Goal: Task Accomplishment & Management: Manage account settings

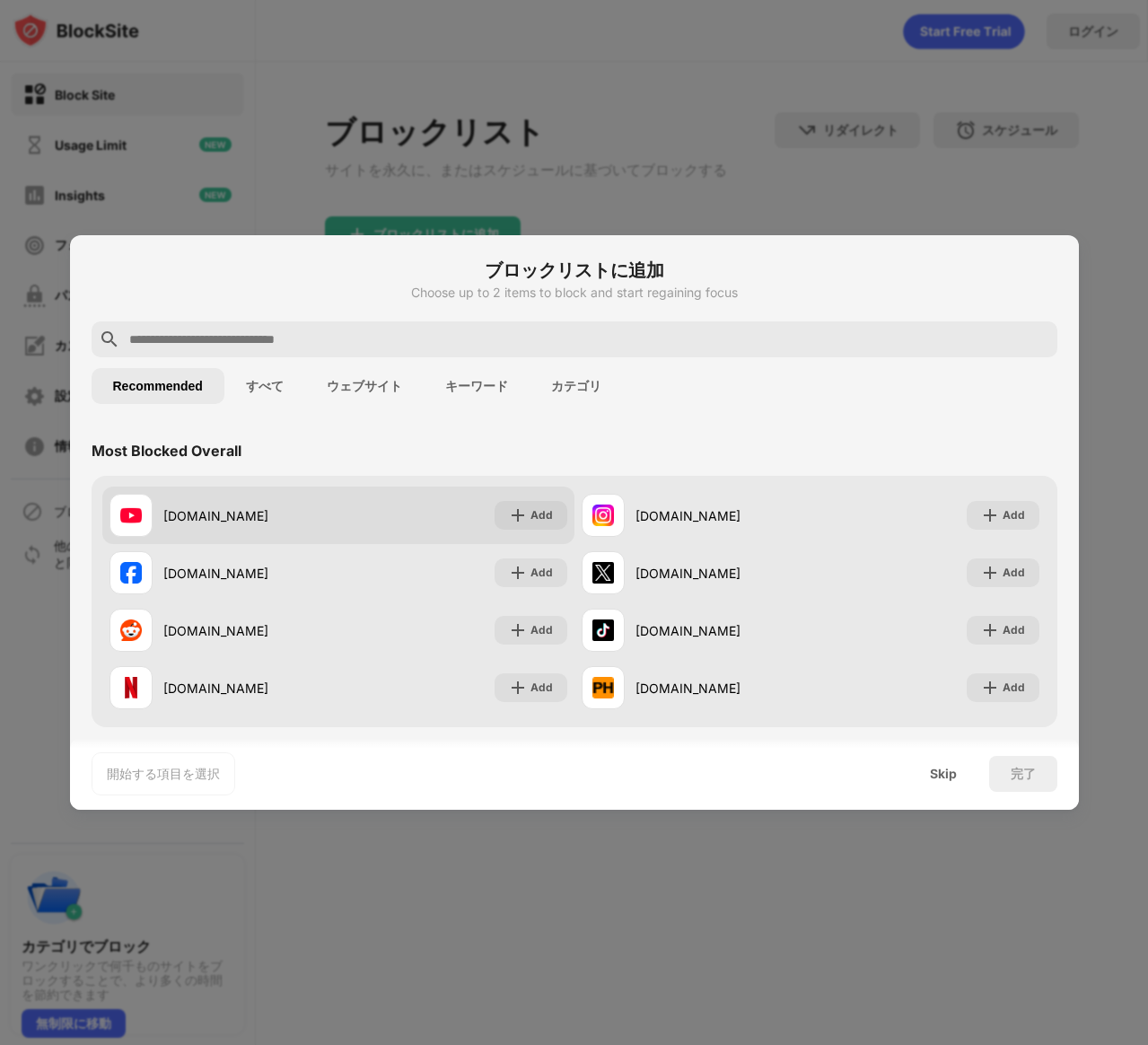
click at [341, 502] on div "youtube.com Add" at bounding box center [338, 515] width 472 height 57
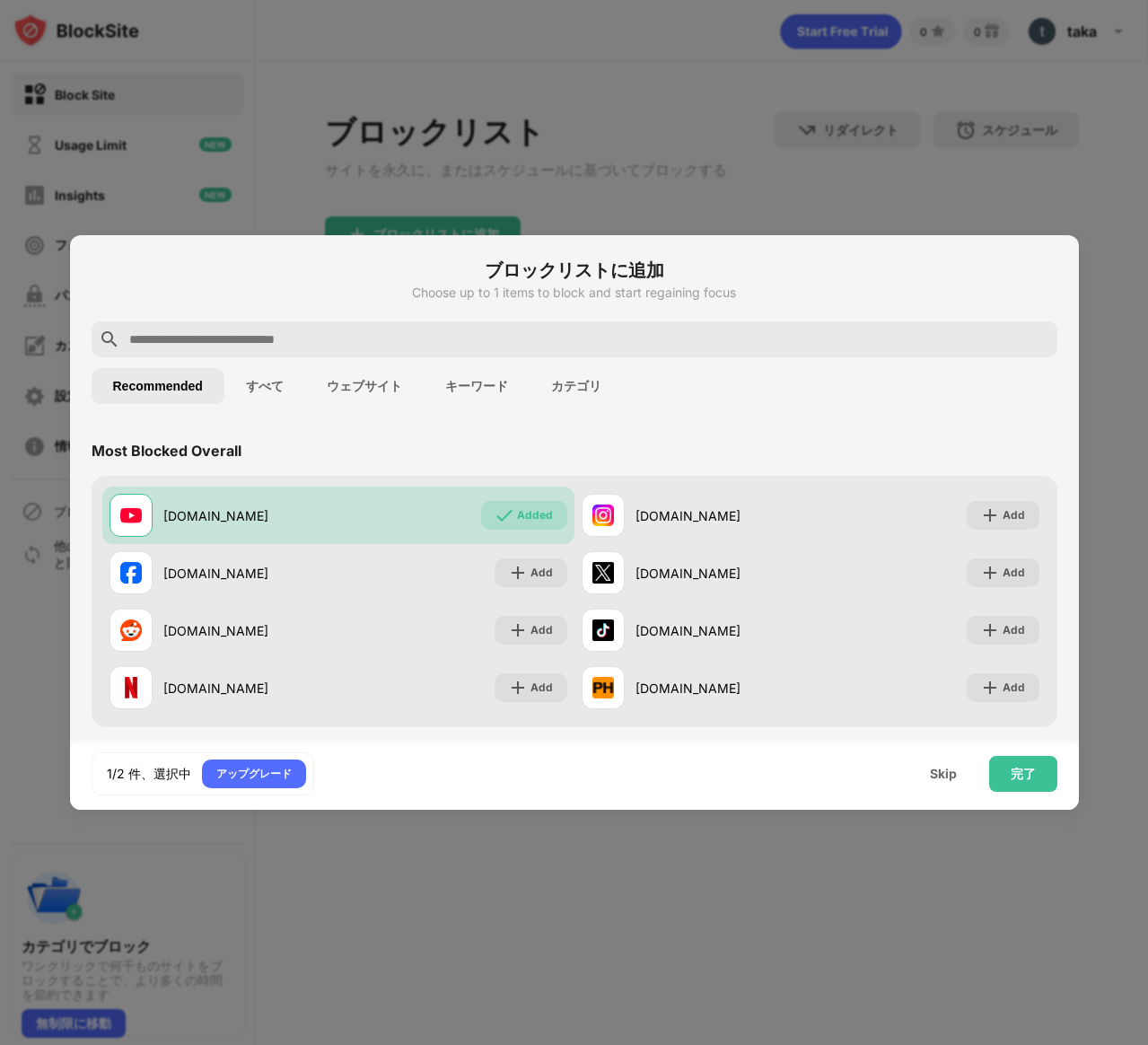
click at [259, 390] on button "すべて" at bounding box center [265, 386] width 81 height 36
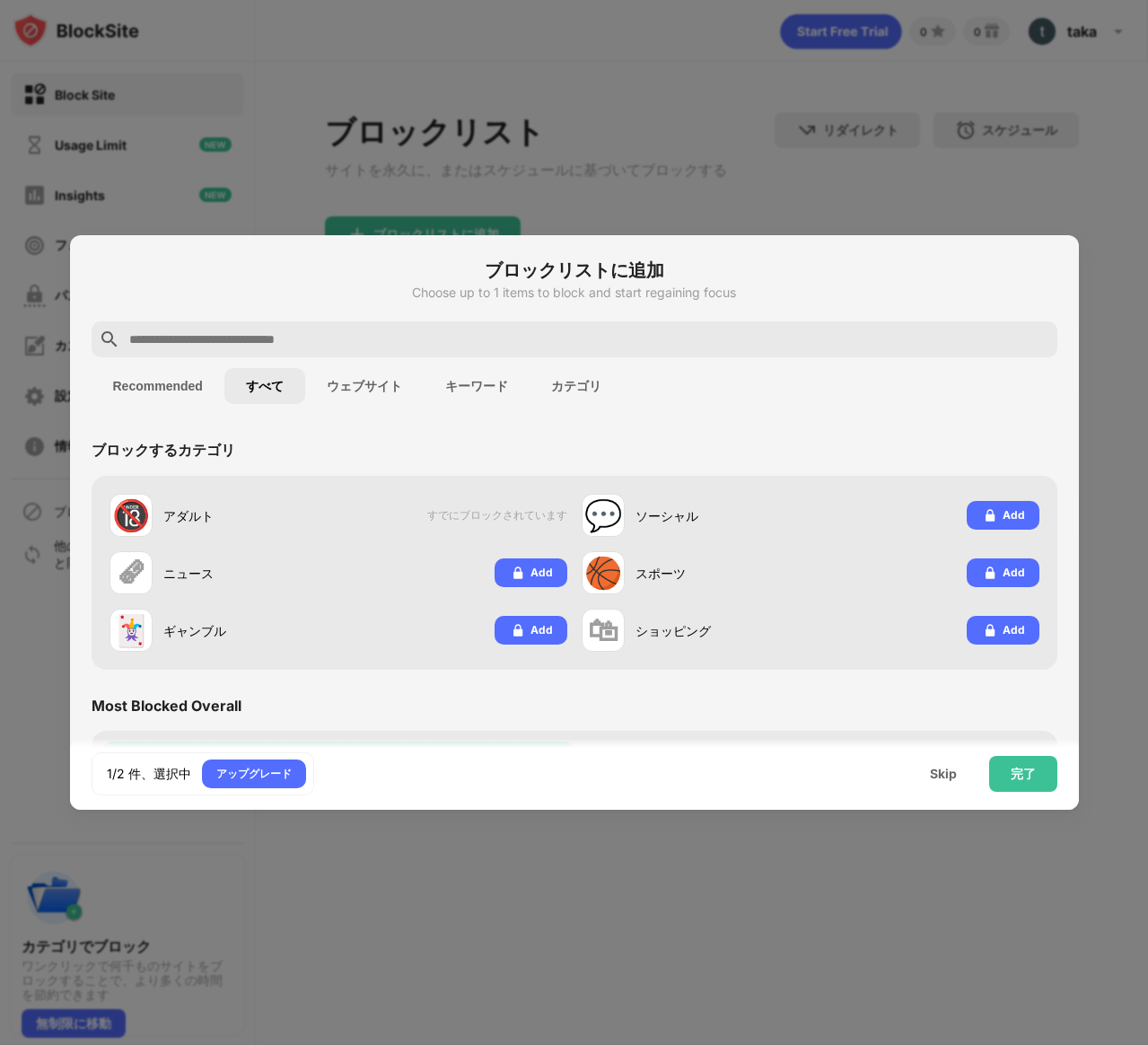
click at [149, 382] on button "Recommended" at bounding box center [158, 386] width 132 height 36
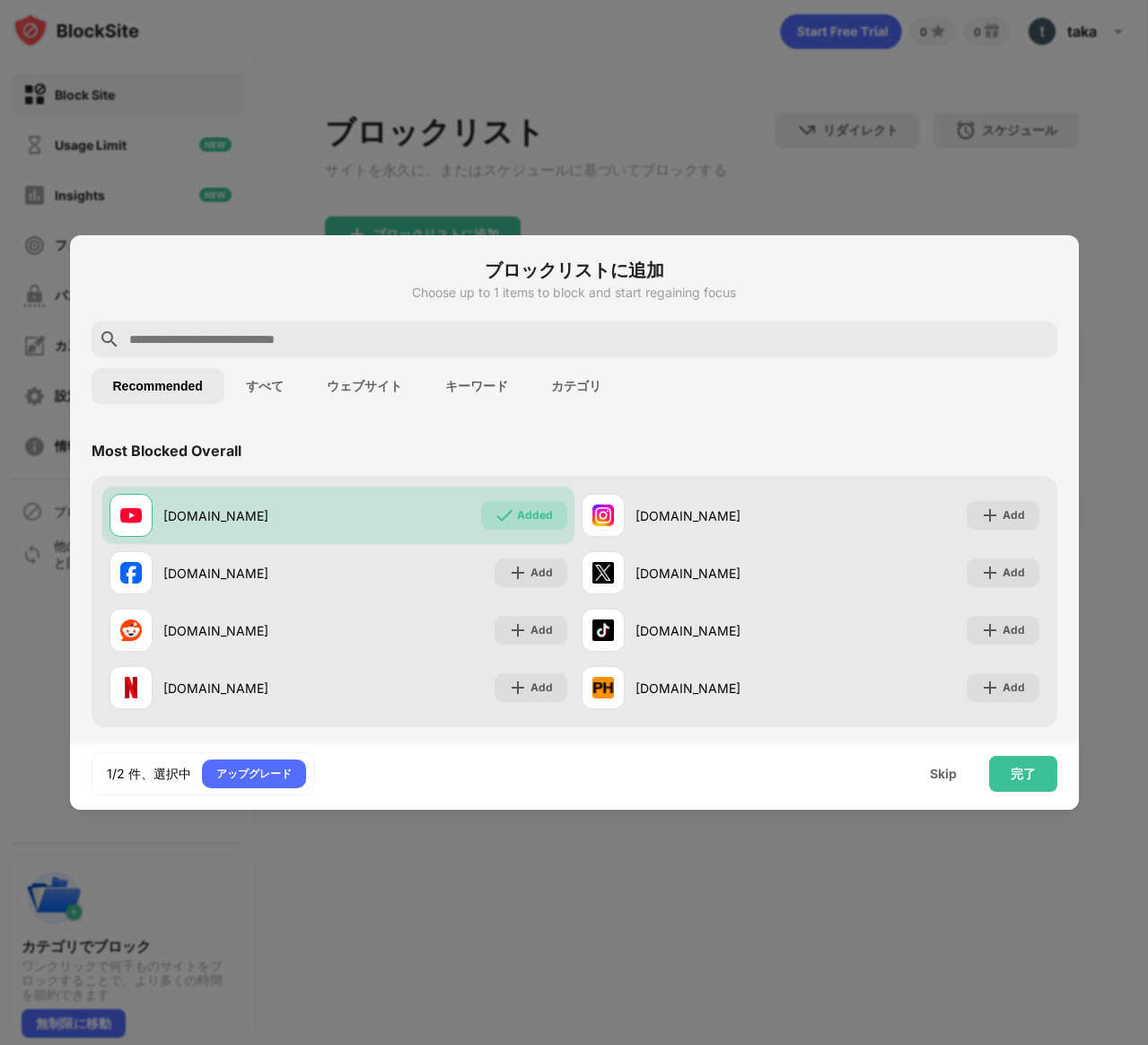
drag, startPoint x: 977, startPoint y: 743, endPoint x: 979, endPoint y: 753, distance: 10.2
drag, startPoint x: 979, startPoint y: 753, endPoint x: 1009, endPoint y: 776, distance: 37.8
click at [1009, 776] on div "完了" at bounding box center [1022, 774] width 69 height 36
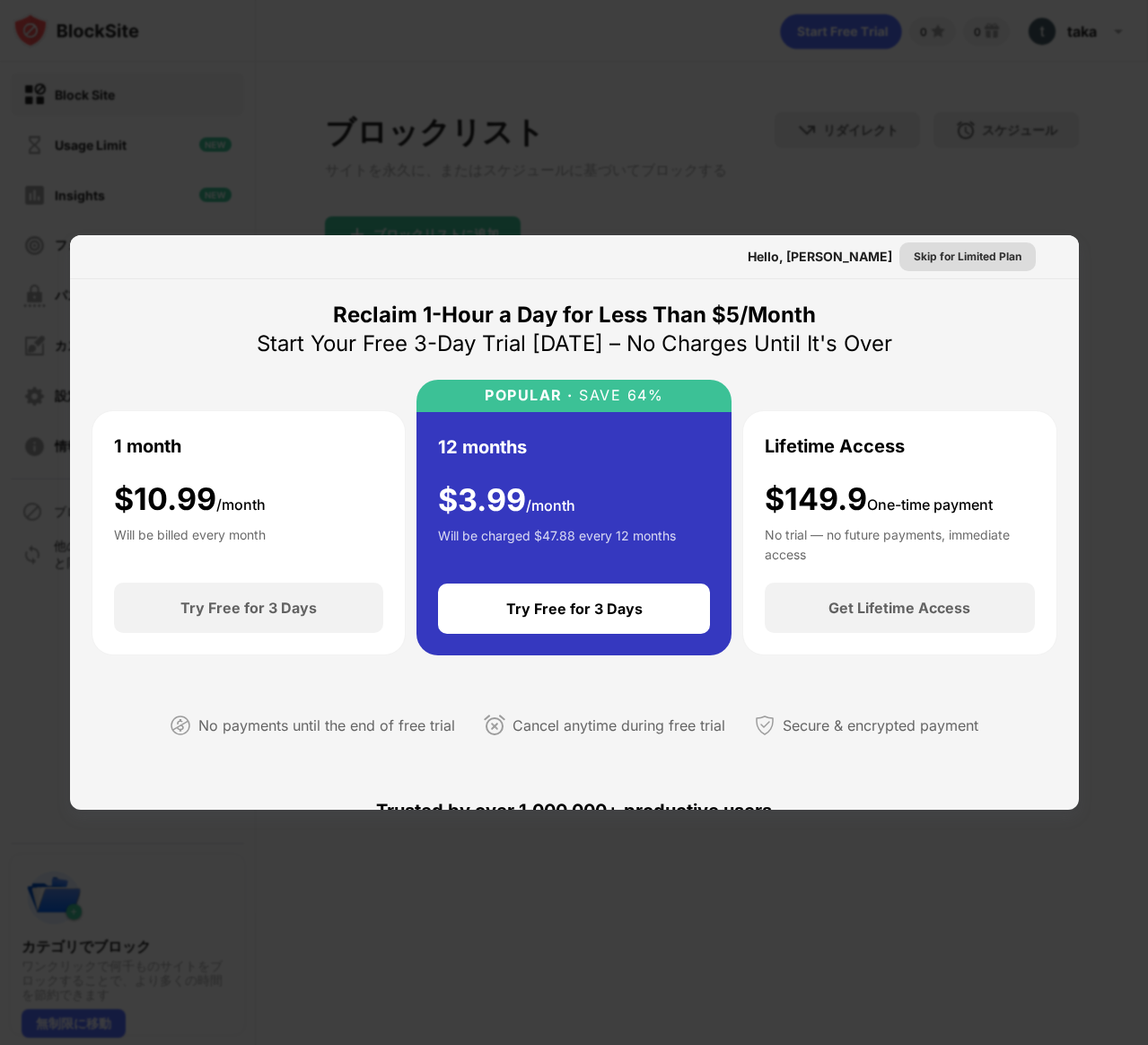
click at [938, 262] on div "Skip for Limited Plan" at bounding box center [967, 256] width 108 height 18
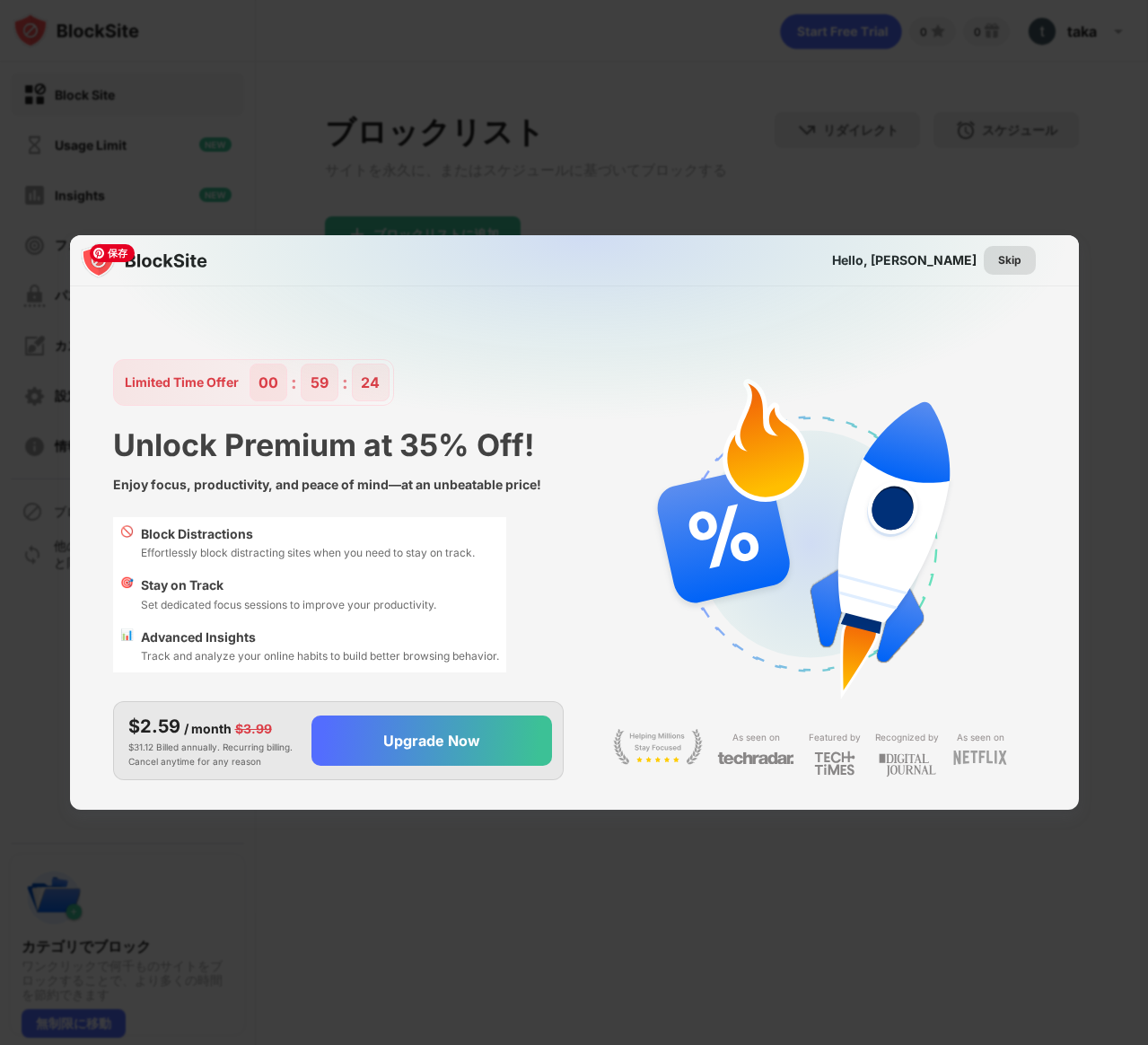
click at [1012, 267] on div "Skip" at bounding box center [1009, 260] width 23 height 18
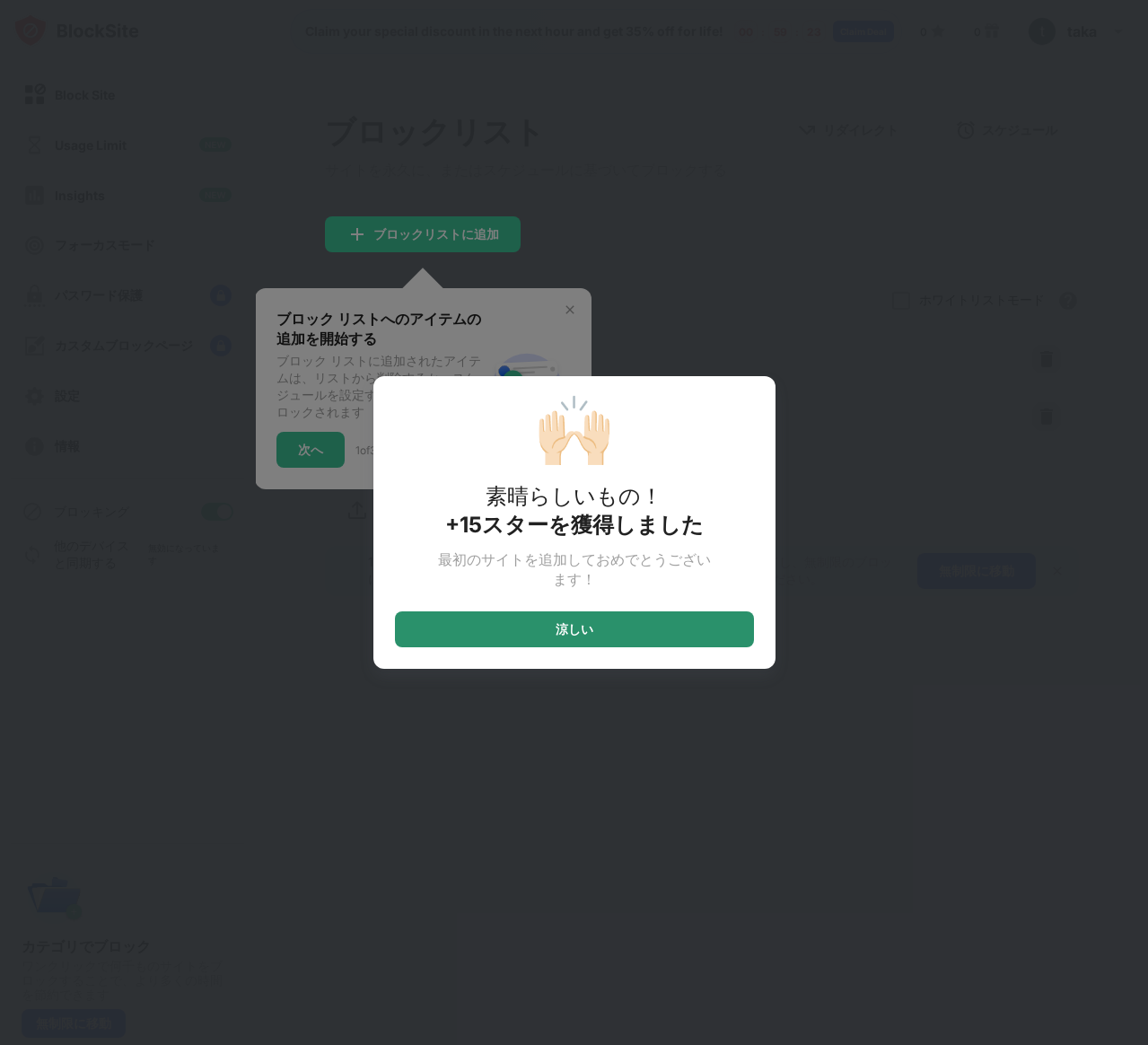
click at [591, 637] on div "涼しい" at bounding box center [574, 628] width 38 height 14
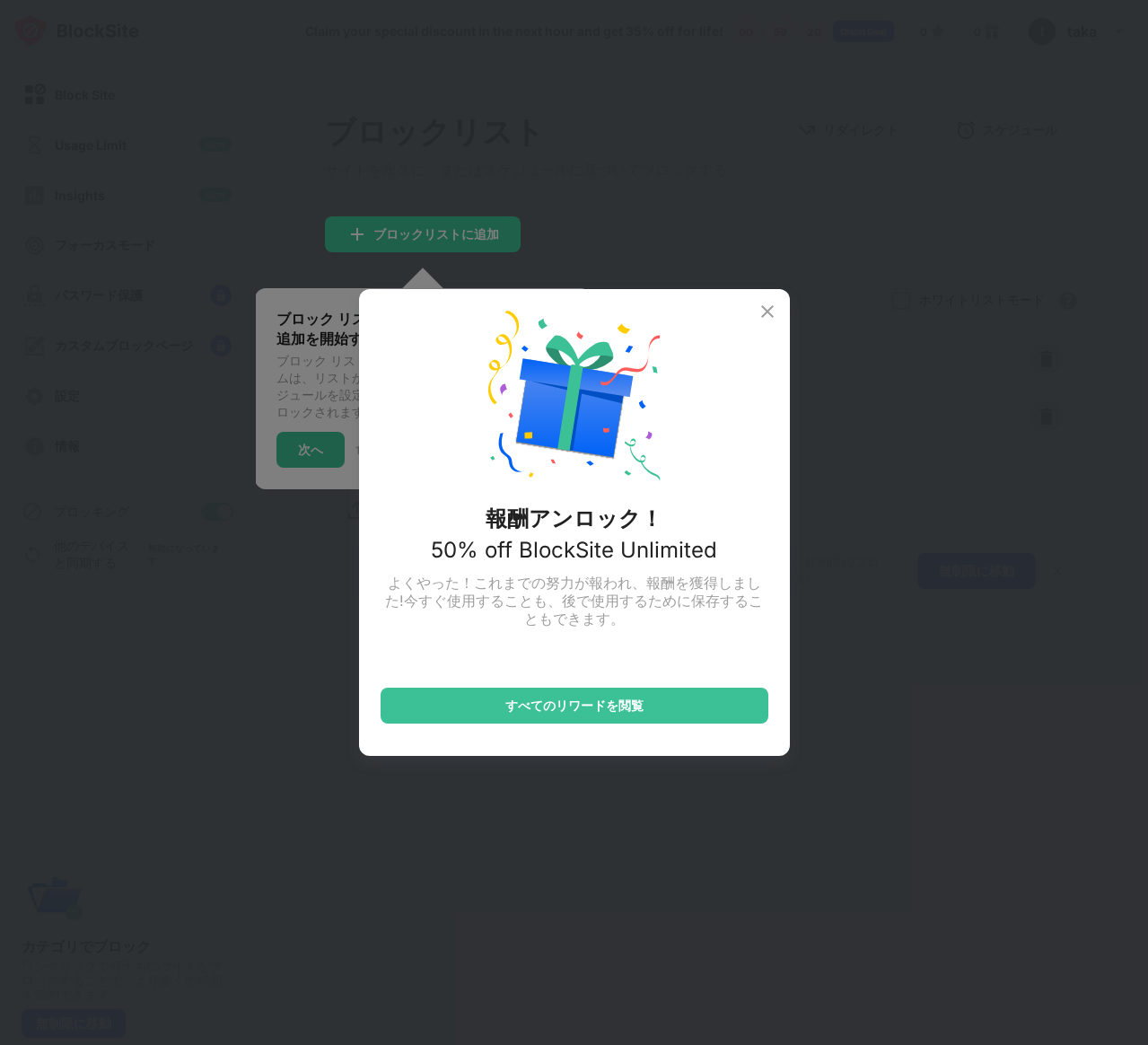
click at [769, 312] on img at bounding box center [767, 311] width 22 height 22
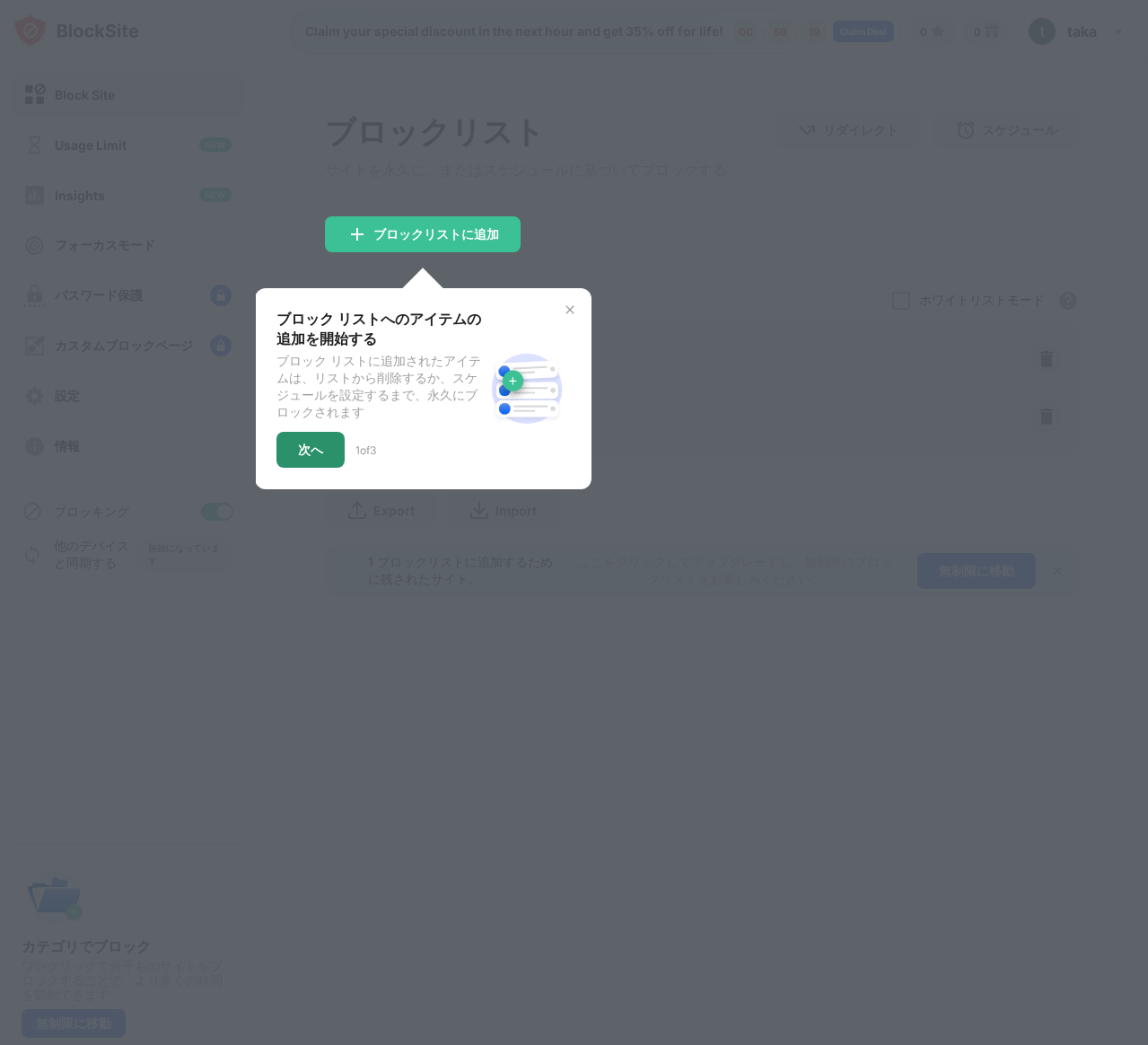
click at [313, 449] on div "次へ" at bounding box center [310, 450] width 69 height 36
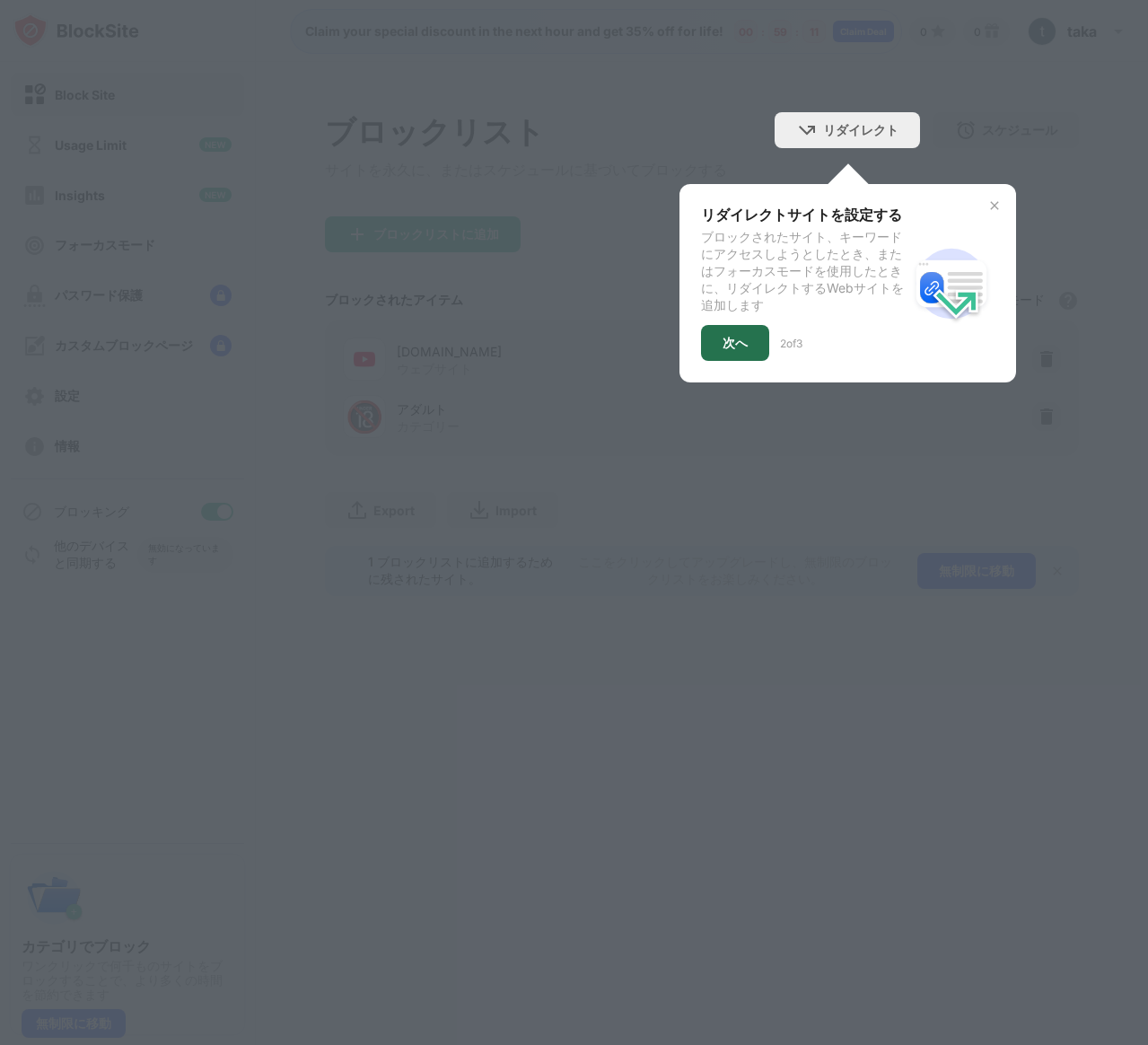
click at [739, 349] on div "次へ" at bounding box center [735, 343] width 25 height 14
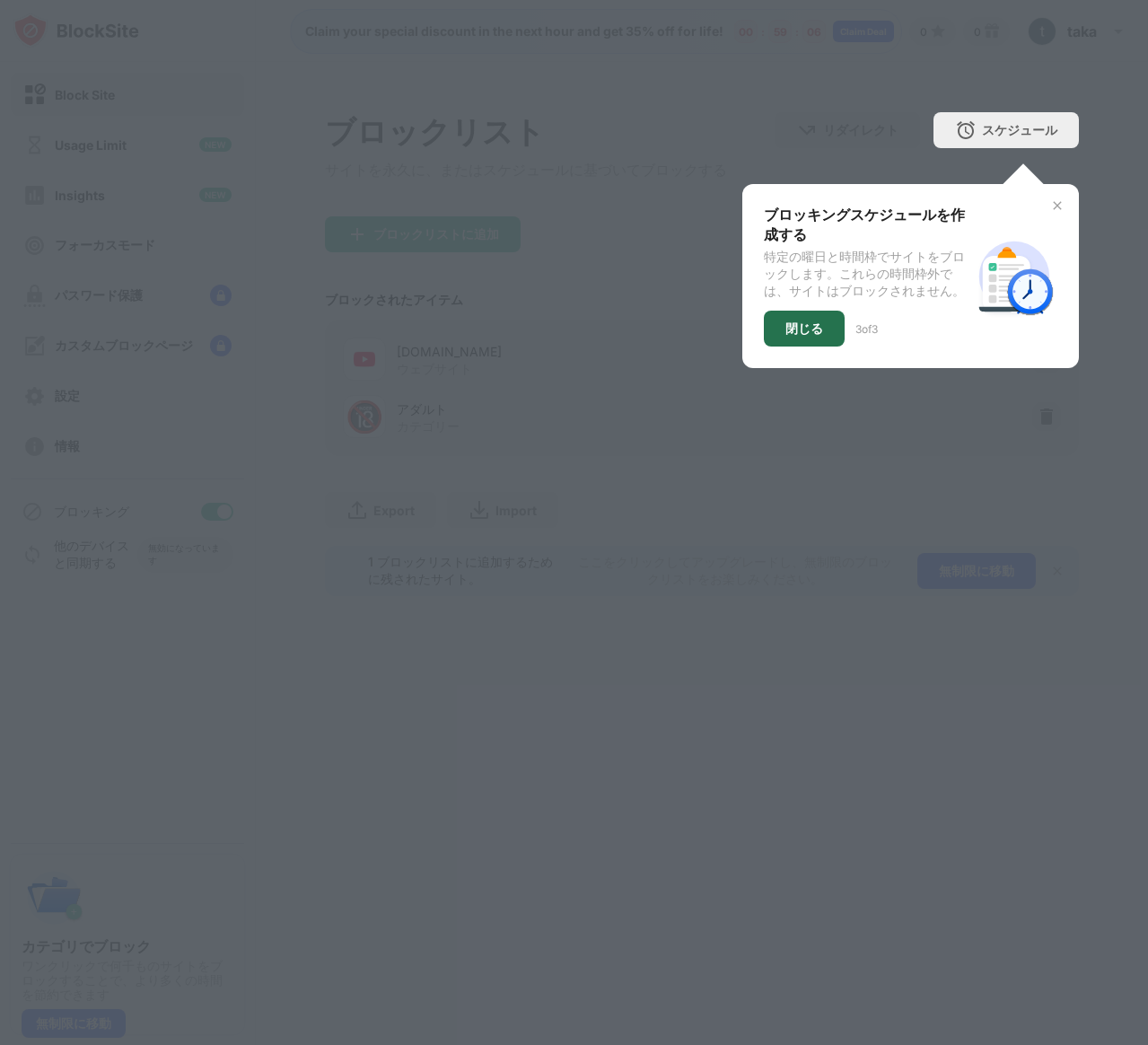
click at [797, 336] on div "閉じる" at bounding box center [804, 328] width 38 height 14
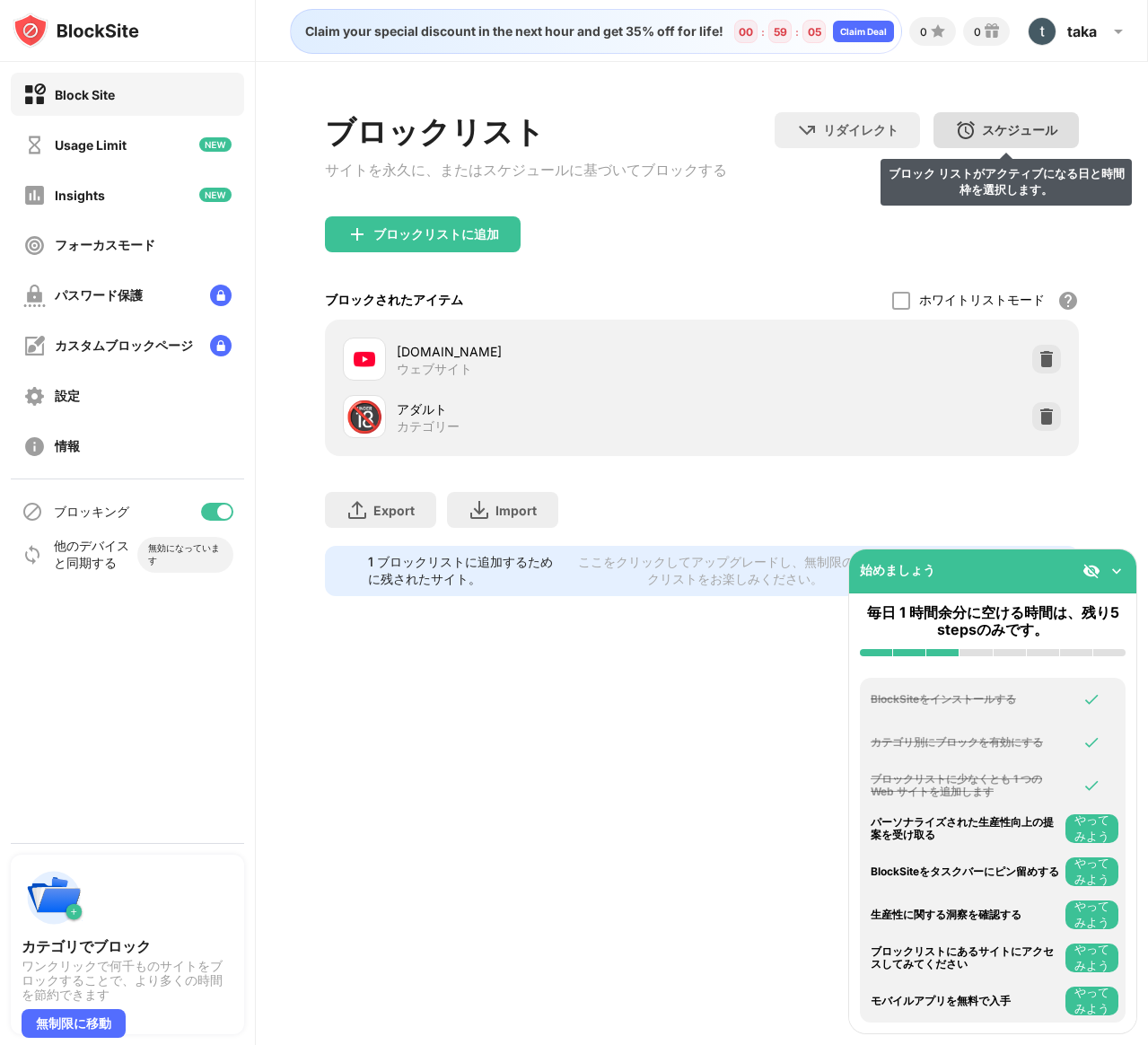
click at [988, 128] on div "スケジュール" at bounding box center [1019, 131] width 75 height 17
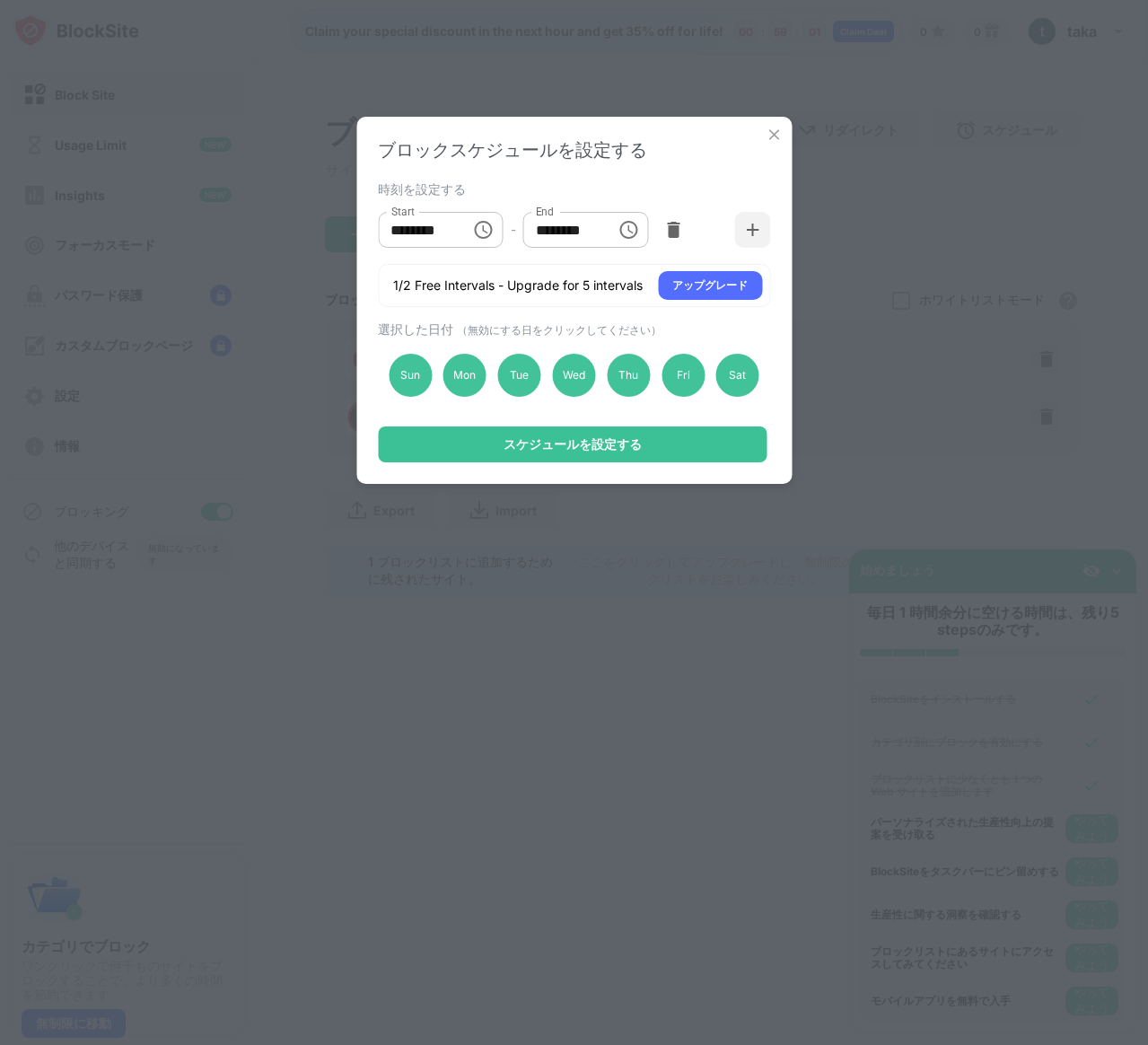
click at [880, 231] on div "ブロックスケジュールを設定する 時刻を設定する Start ******** Start - End ******** End 1/2 Free Interv…" at bounding box center [574, 522] width 1148 height 1045
click at [452, 238] on input "********" at bounding box center [418, 230] width 81 height 36
click at [557, 263] on div "時刻を設定する Start ******** Start - End ******** End 1/2 Free Intervals - Upgrade fo…" at bounding box center [574, 241] width 392 height 131
click at [443, 240] on input "********" at bounding box center [418, 230] width 81 height 36
click at [520, 269] on div "1/2 Free Intervals - Upgrade for 5 intervals アップグレード" at bounding box center [574, 285] width 392 height 43
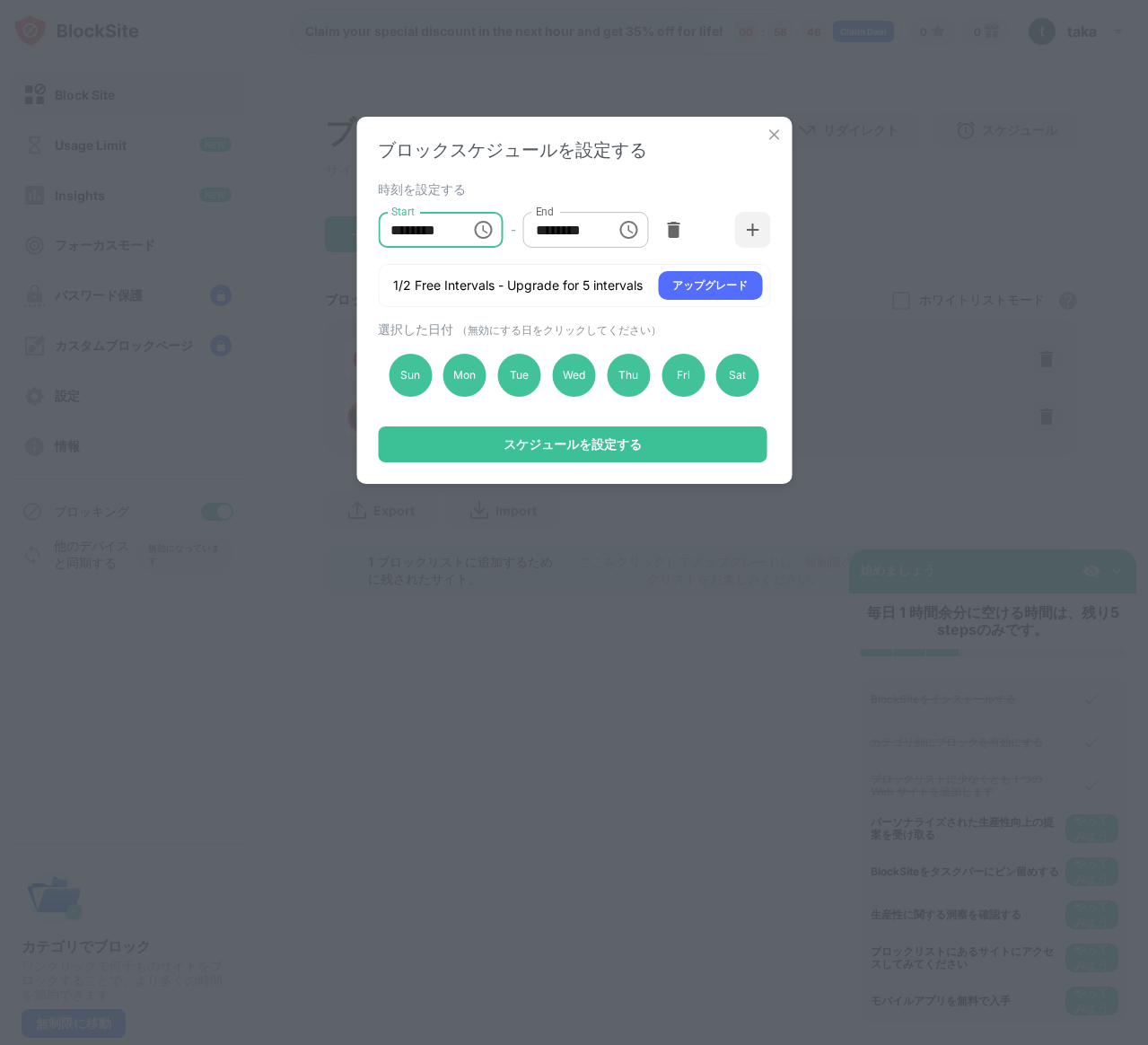
drag, startPoint x: 404, startPoint y: 232, endPoint x: 375, endPoint y: 232, distance: 29.0
click at [375, 232] on div "ブロックスケジュールを設定する 時刻を設定する Start ******** Start - End ******** End 1/2 Free Interv…" at bounding box center [574, 300] width 436 height 367
click at [455, 235] on input "********" at bounding box center [418, 230] width 81 height 36
click at [479, 235] on icon "Choose time, selected time is 10:00 AM" at bounding box center [483, 229] width 22 height 22
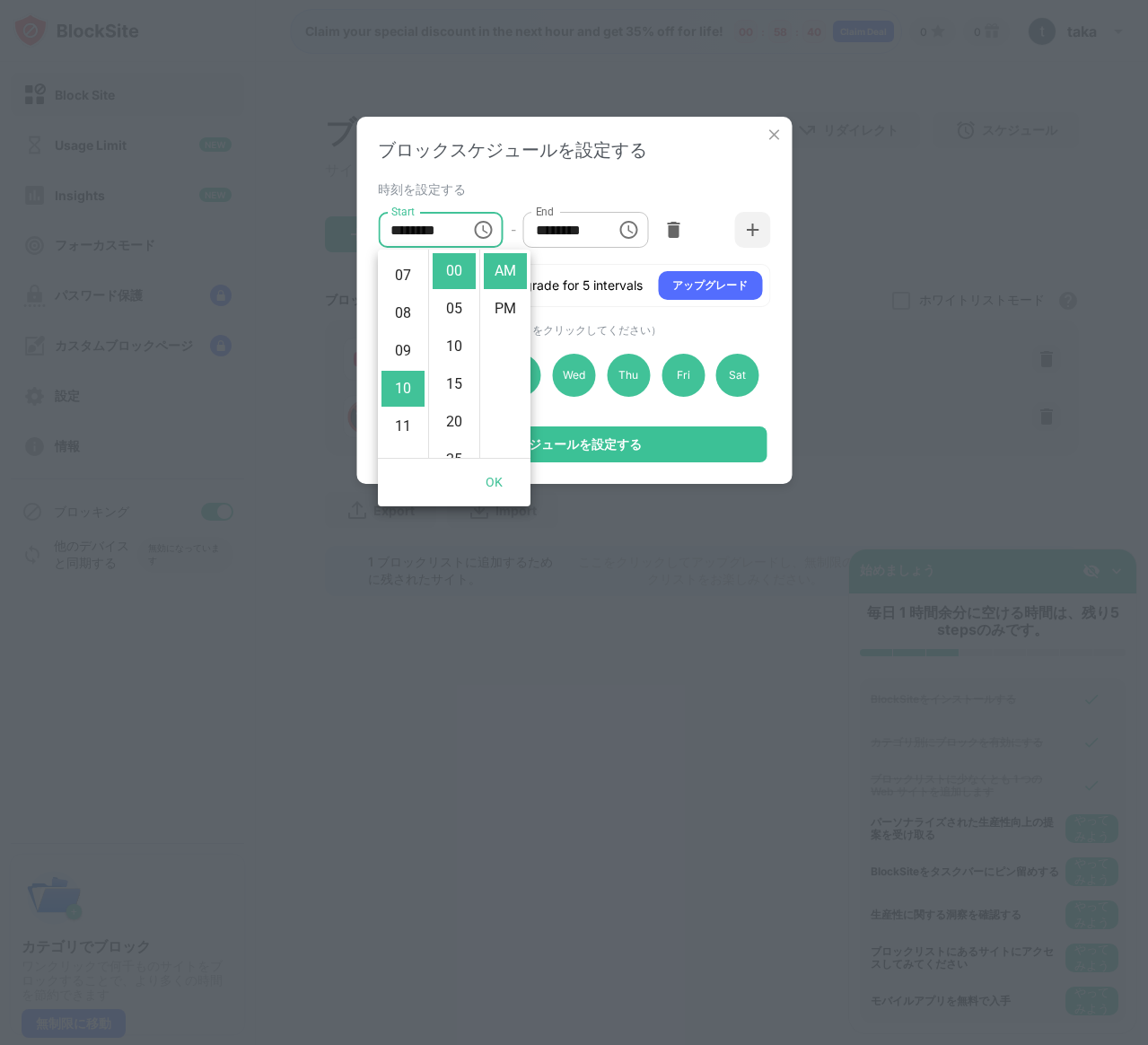
scroll to position [415, 0]
click at [500, 308] on li "PM" at bounding box center [505, 309] width 43 height 36
type input "********"
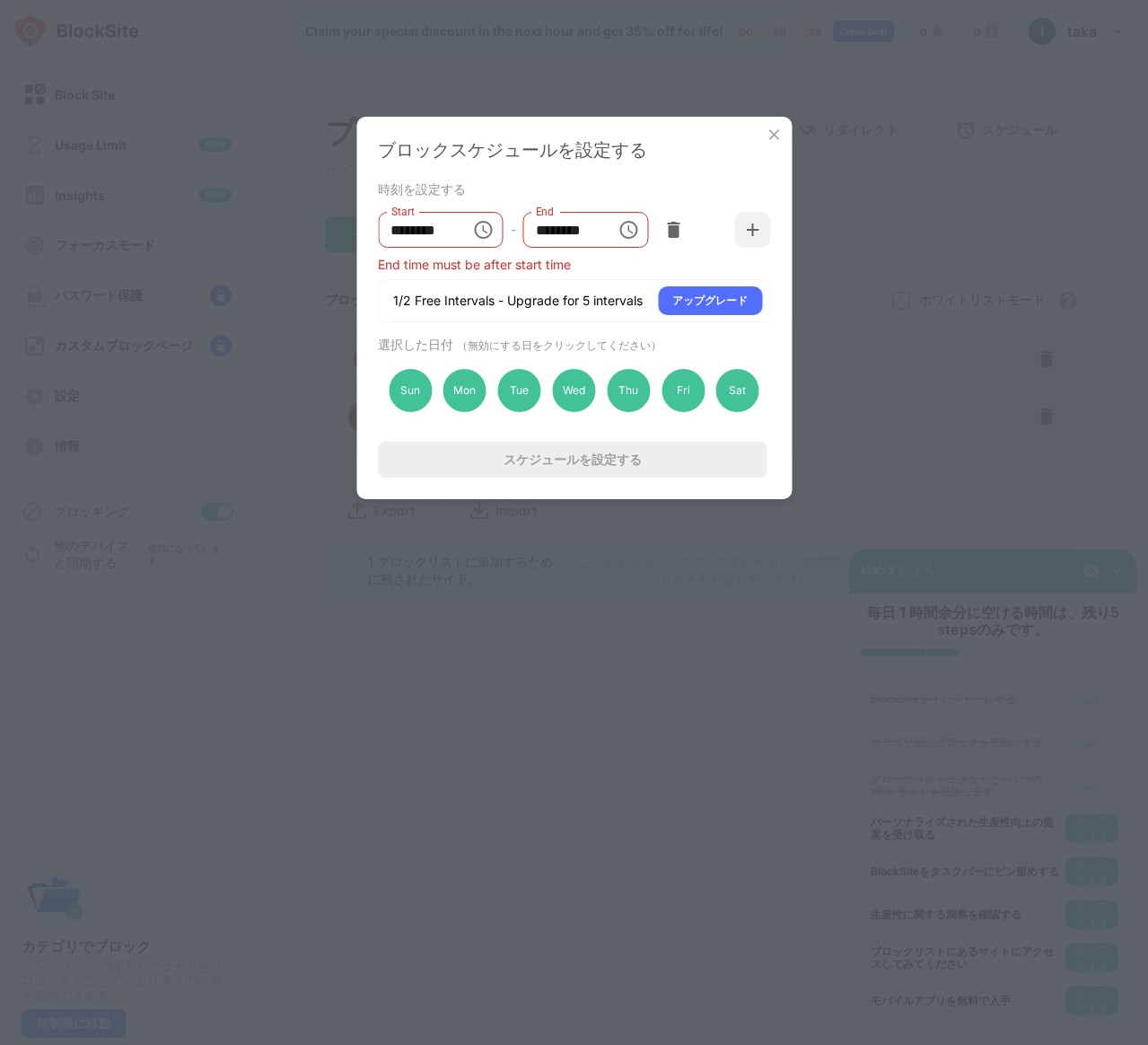
scroll to position [380, 0]
click at [436, 240] on input "********" at bounding box center [418, 230] width 81 height 36
click at [529, 269] on div "時刻を設定する Start ******** Start - End ******** End End time must be after start ti…" at bounding box center [574, 249] width 392 height 146
click at [624, 235] on icon "Choose time, selected time is 1:00 PM" at bounding box center [629, 229] width 22 height 22
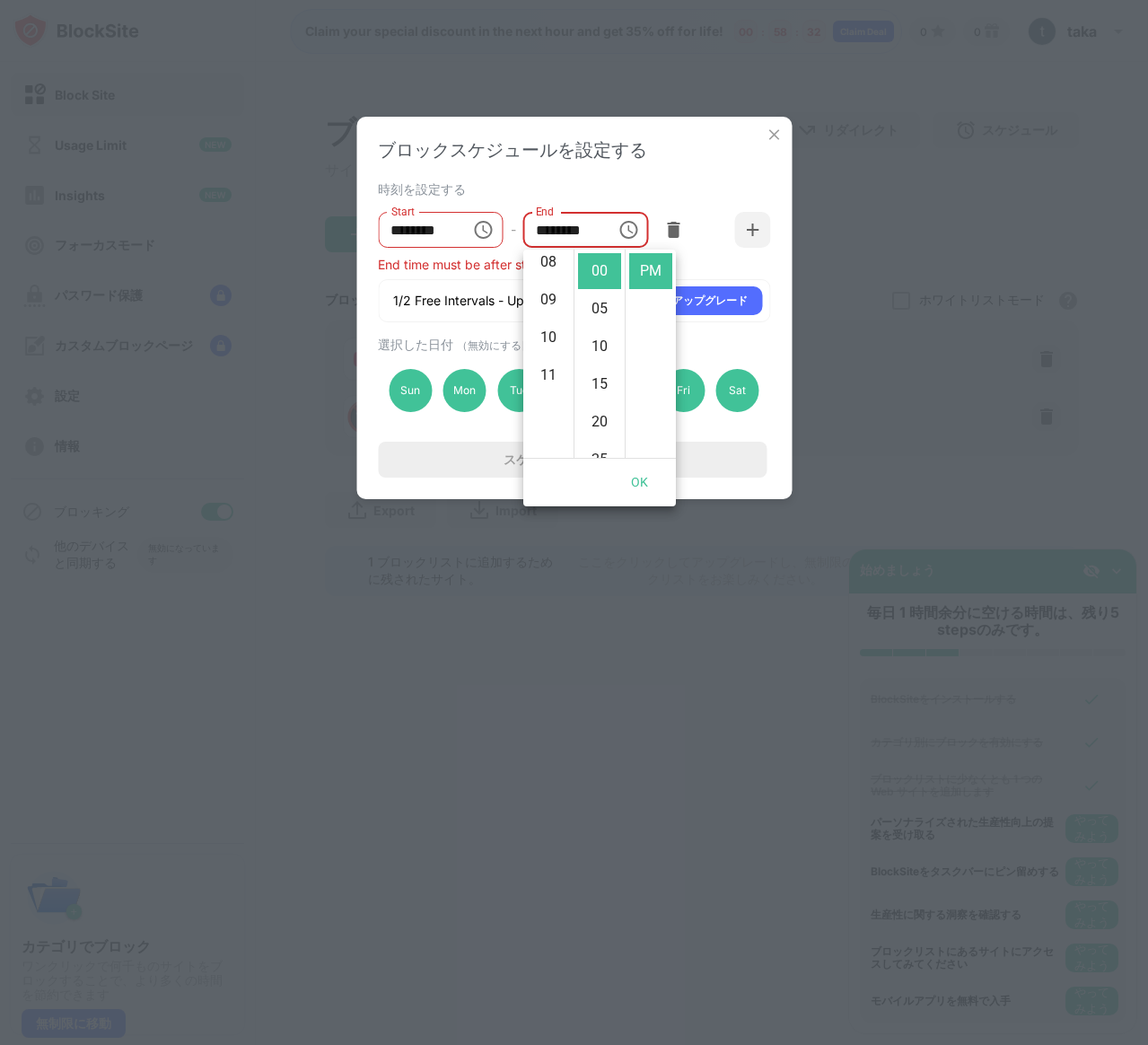
scroll to position [415, 0]
drag, startPoint x: 661, startPoint y: 346, endPoint x: 655, endPoint y: 430, distance: 84.2
click at [662, 353] on ul "AM PM" at bounding box center [650, 354] width 51 height 208
click at [485, 266] on div "End time must be after start time" at bounding box center [574, 264] width 392 height 15
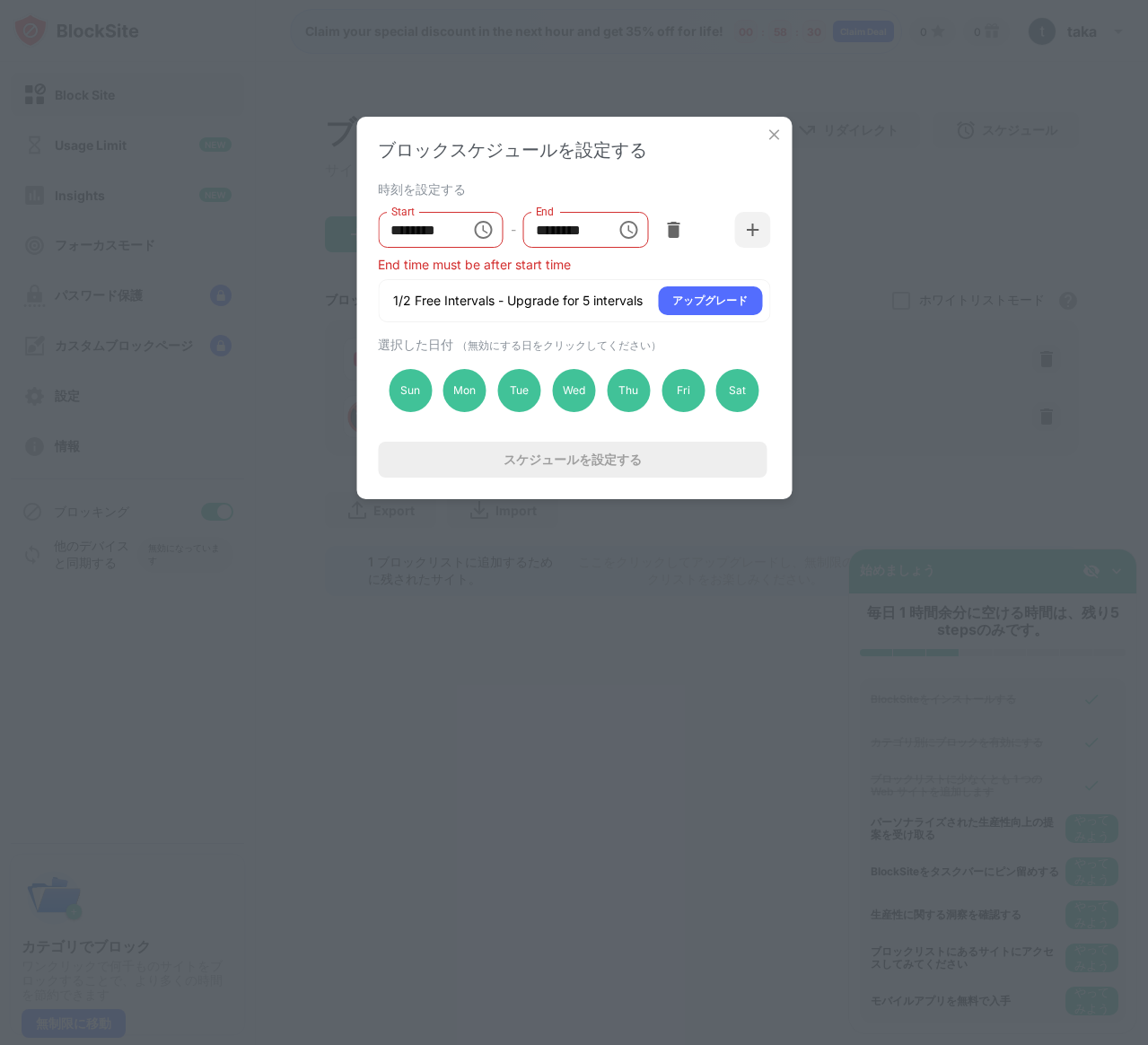
scroll to position [0, 0]
click at [670, 229] on img at bounding box center [673, 229] width 18 height 18
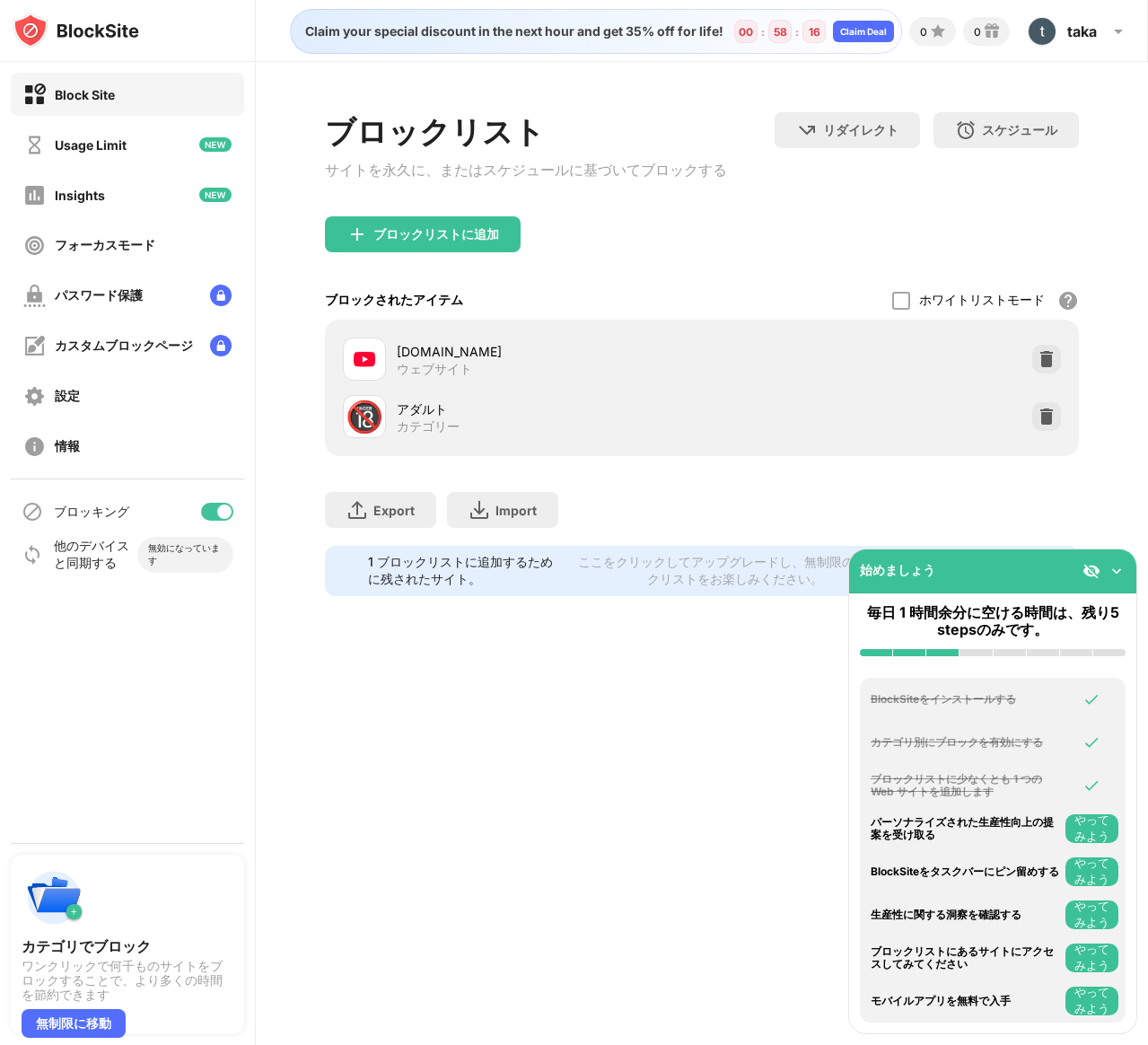
click at [1112, 561] on img at bounding box center [1116, 570] width 18 height 18
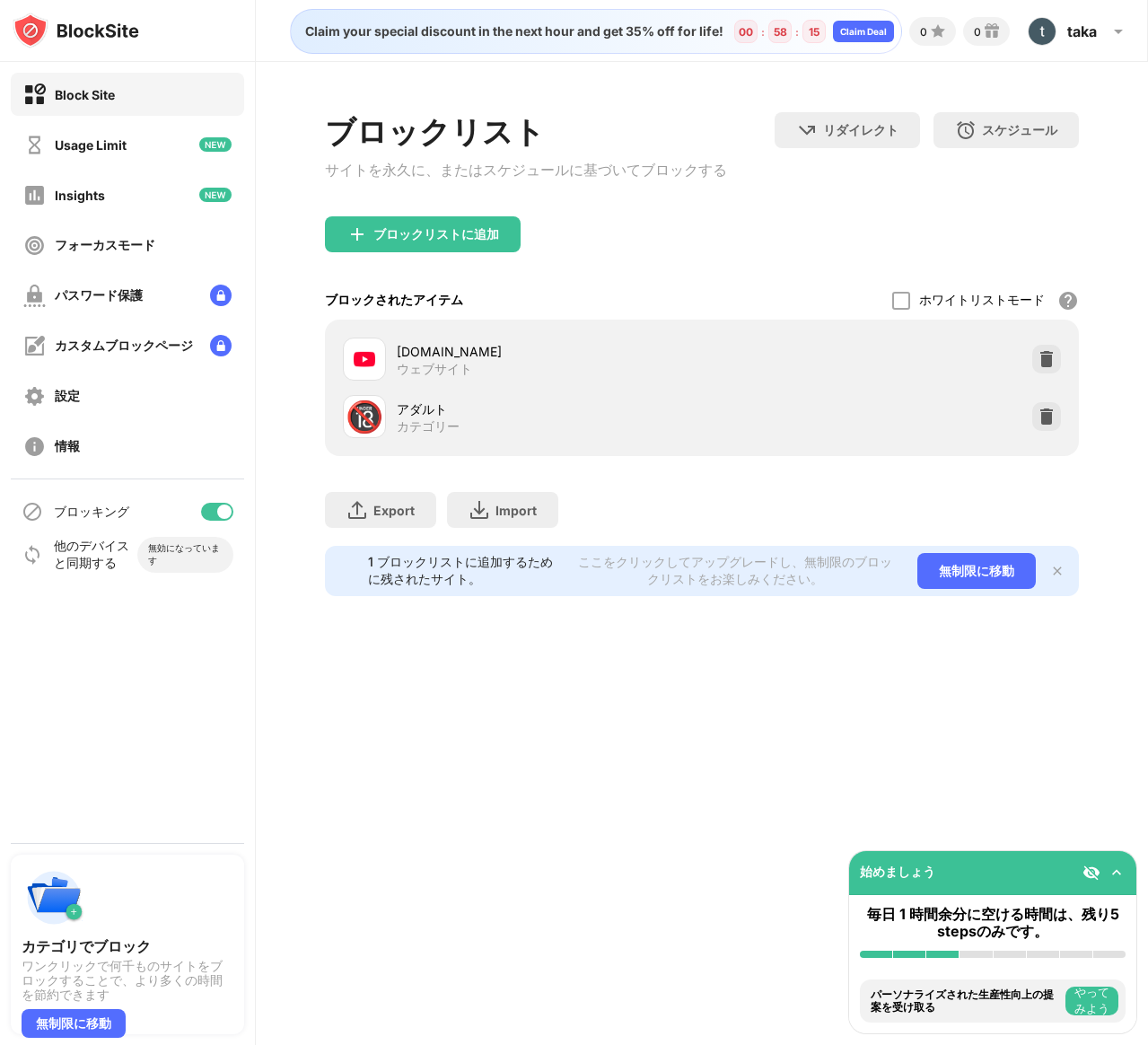
click at [1037, 807] on div "Claim your special discount in the next hour and get 35% off for life! 00 : 58 …" at bounding box center [701, 522] width 892 height 1045
click at [1110, 873] on img at bounding box center [1116, 872] width 18 height 18
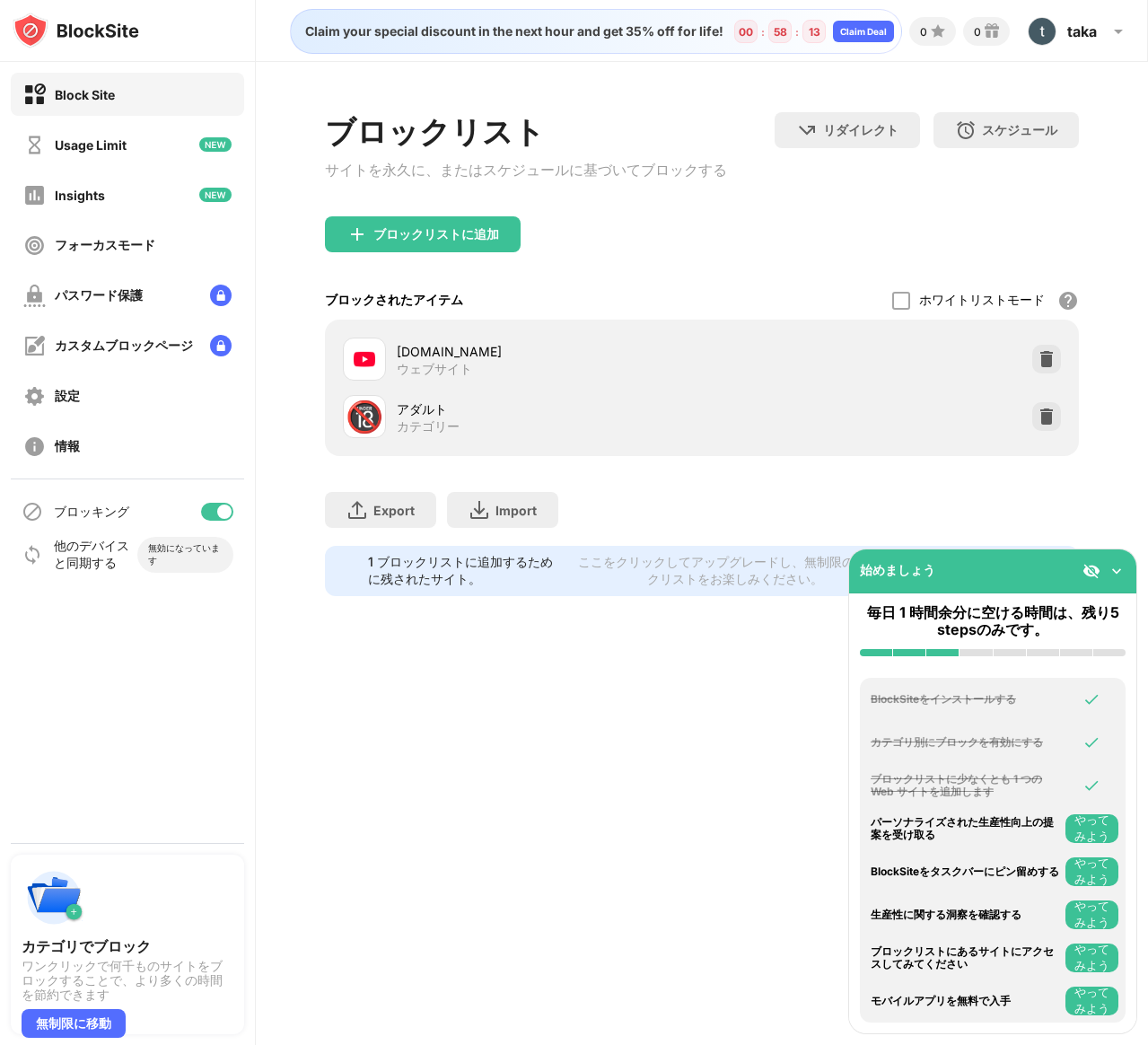
click at [1100, 824] on button "やってみよう" at bounding box center [1092, 828] width 53 height 29
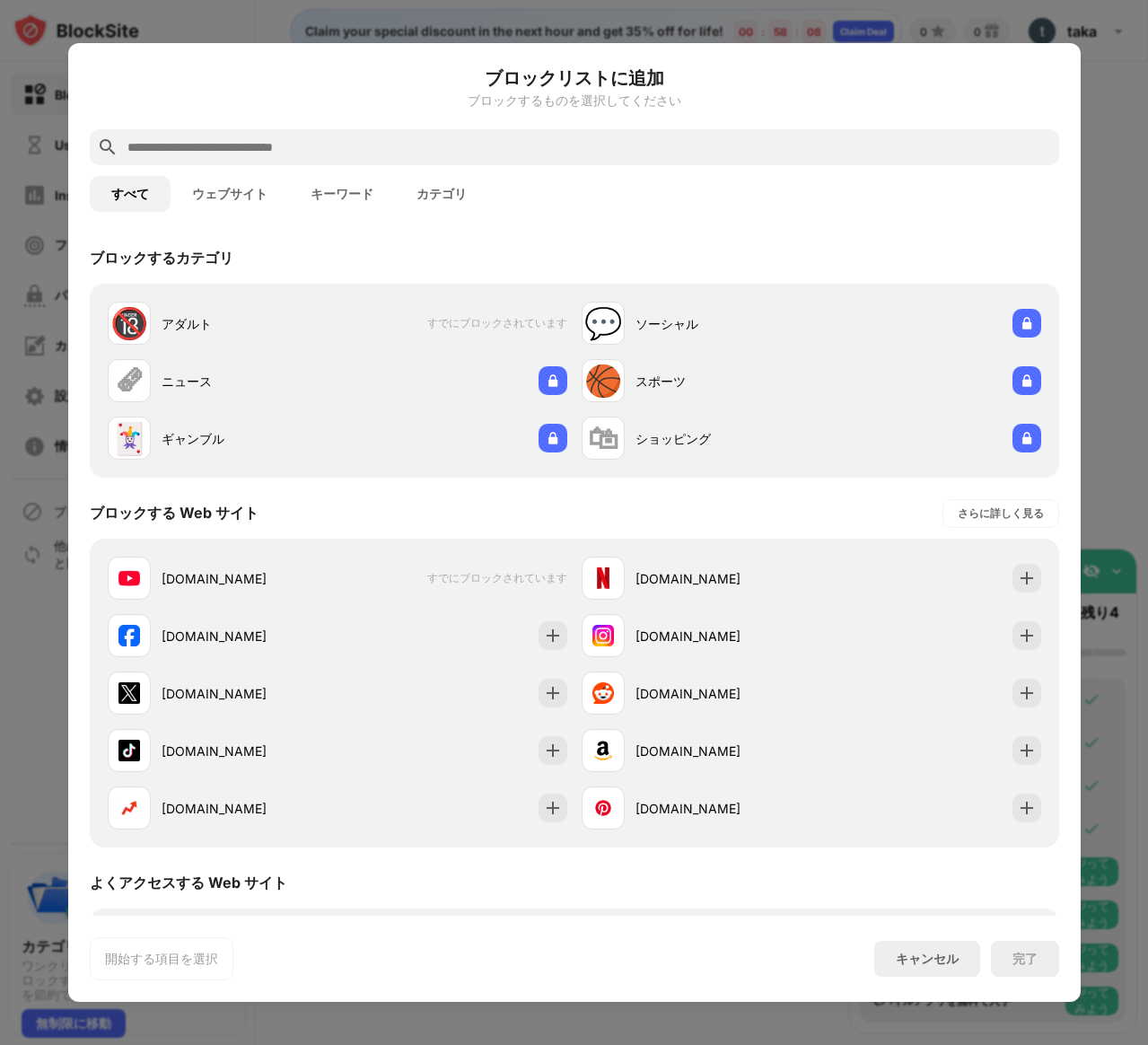
click at [1111, 411] on div at bounding box center [574, 522] width 1148 height 1045
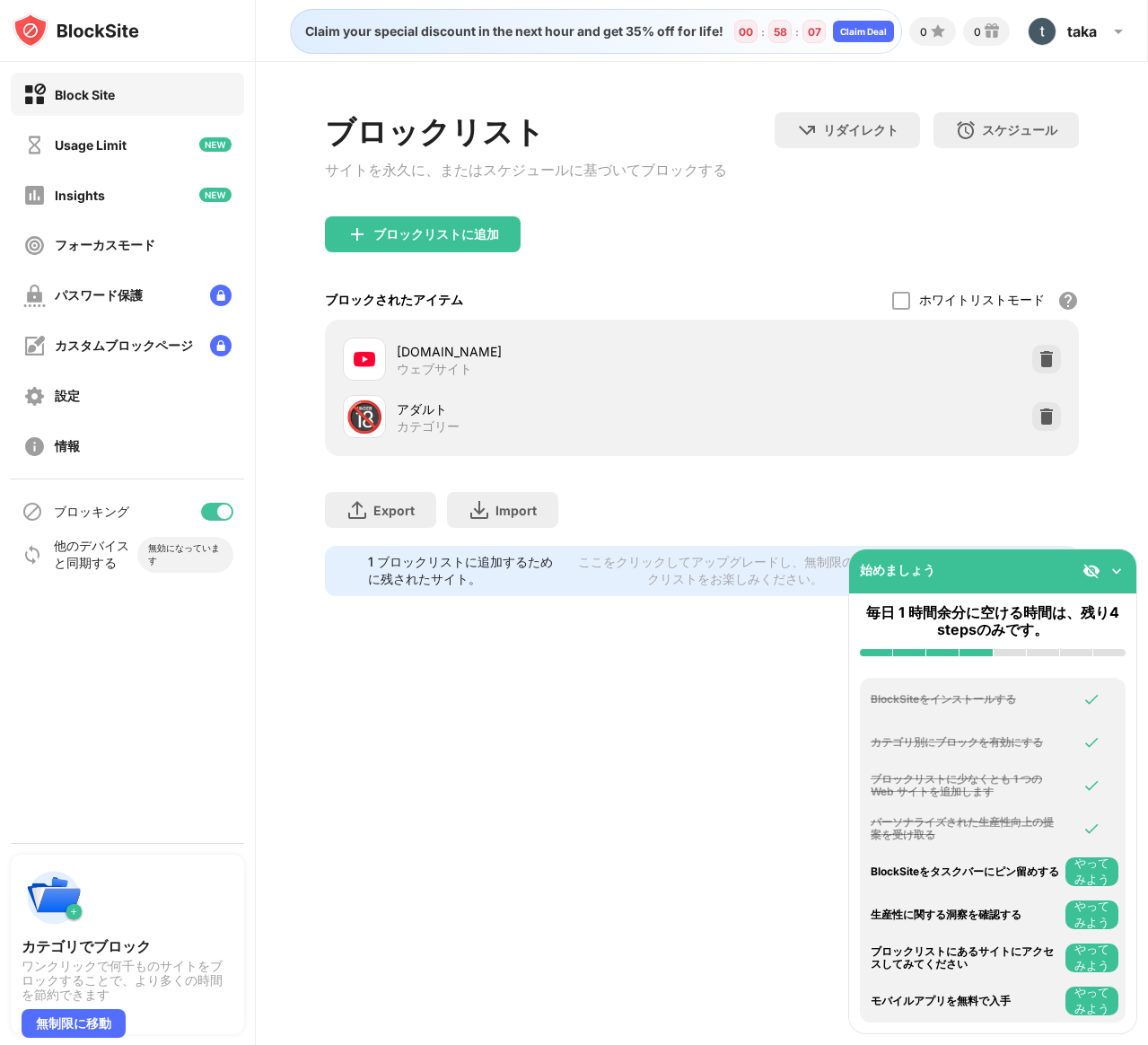
click at [1095, 872] on button "やってみよう" at bounding box center [1092, 871] width 53 height 29
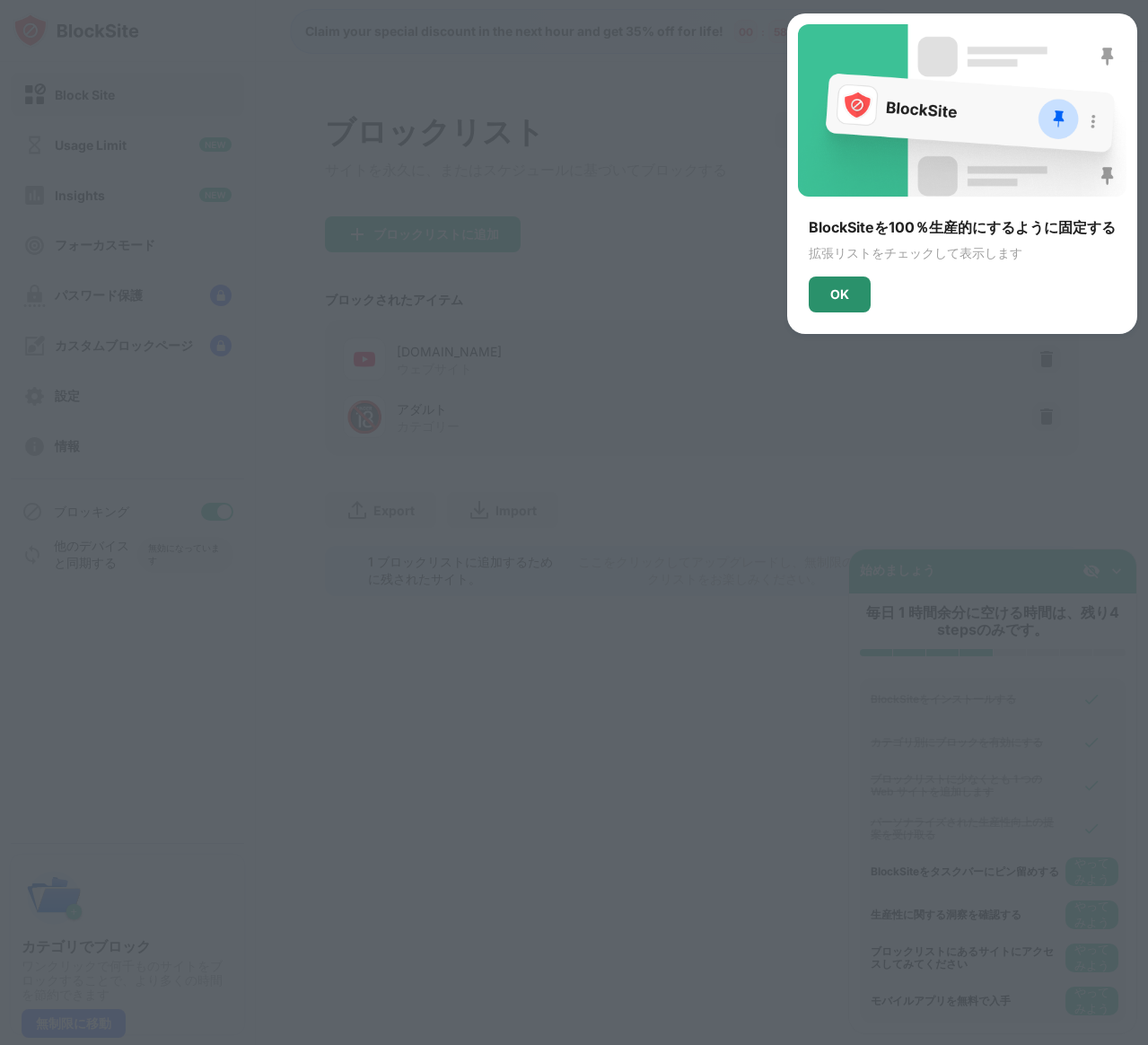
click at [850, 302] on div "OK" at bounding box center [839, 294] width 62 height 36
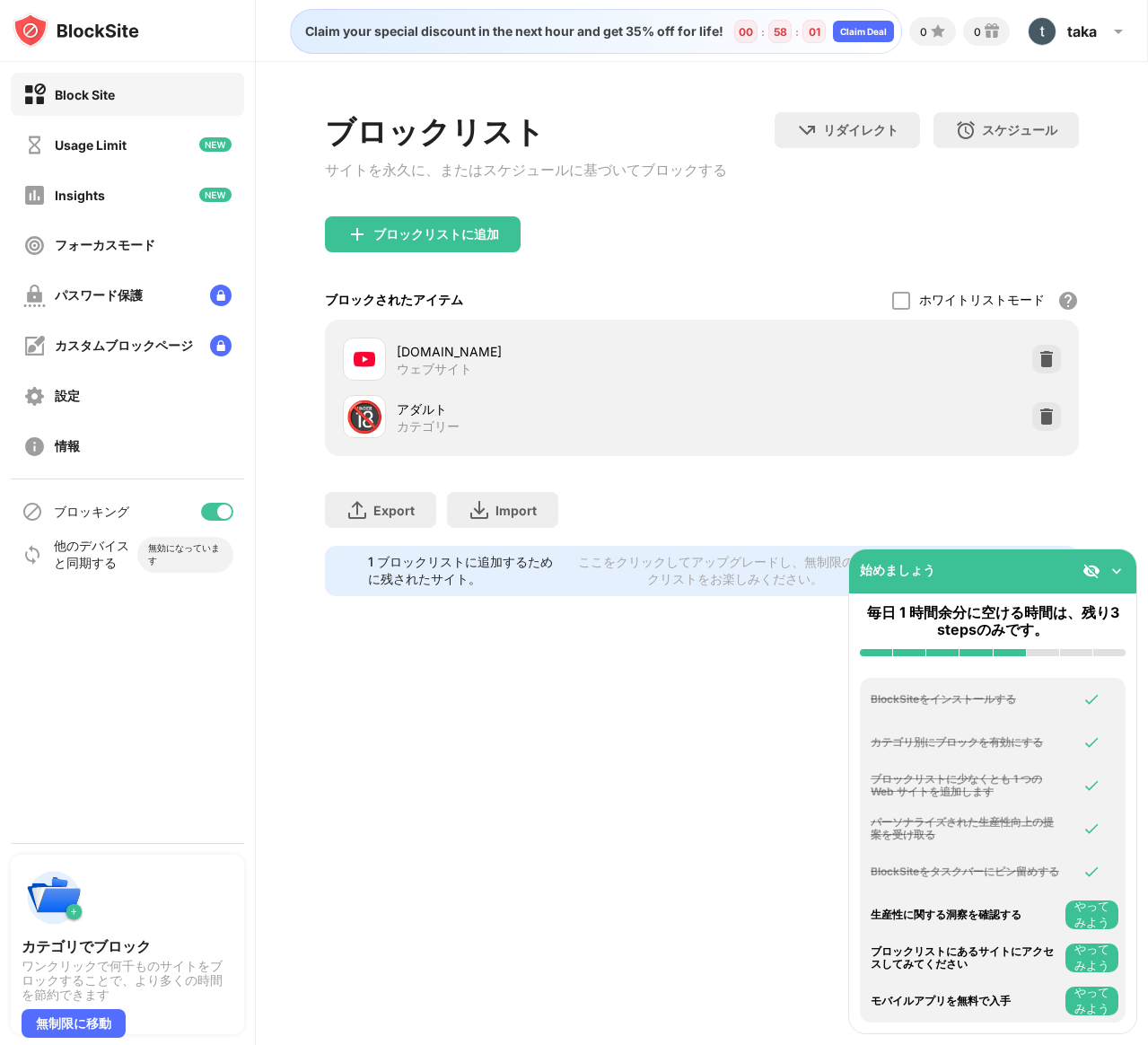
click at [1083, 913] on button "やってみよう" at bounding box center [1092, 914] width 53 height 29
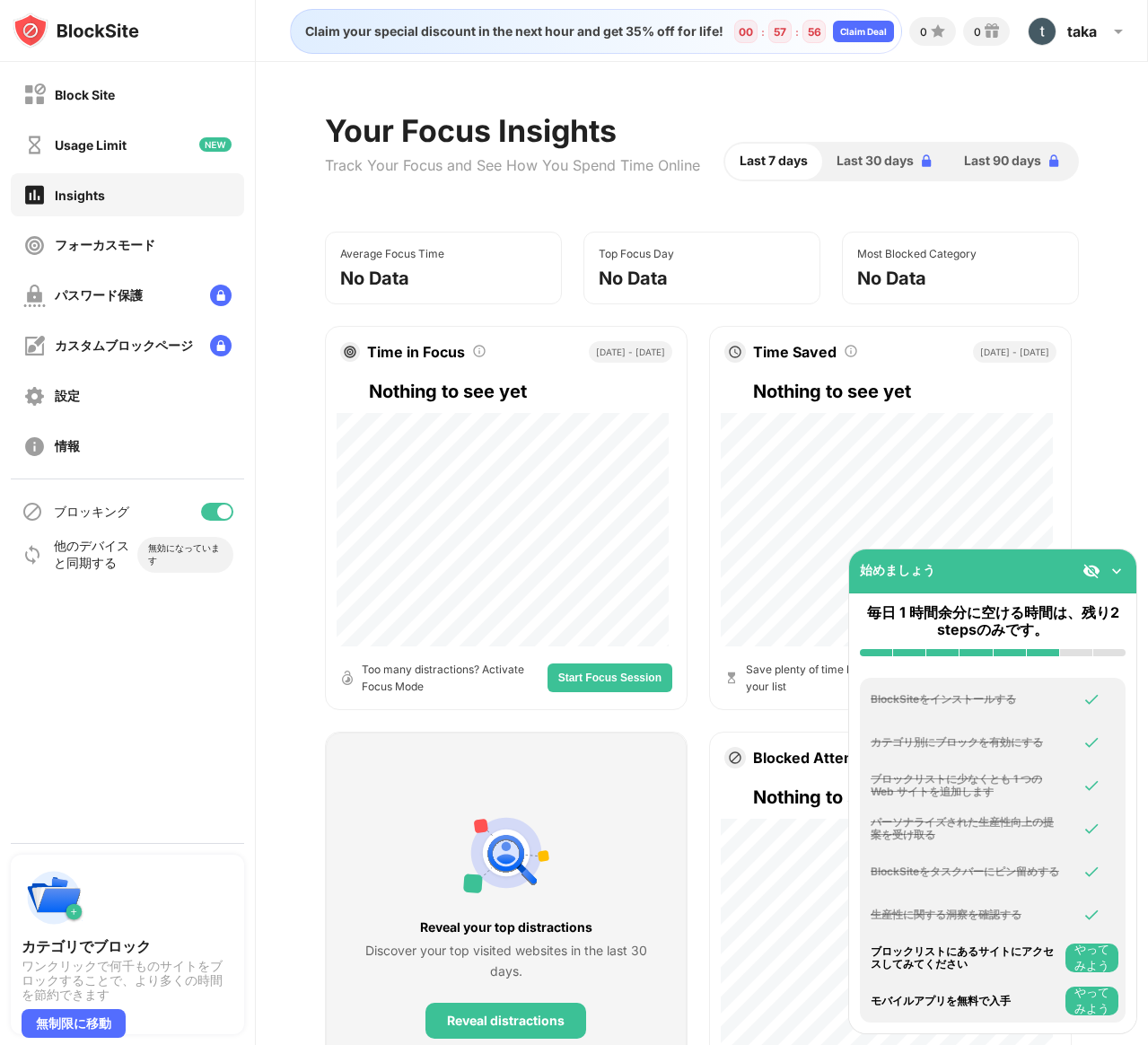
click at [1100, 968] on button "やってみよう" at bounding box center [1092, 958] width 53 height 29
click at [1090, 962] on img at bounding box center [1091, 957] width 18 height 18
click at [1110, 1010] on button "やってみよう" at bounding box center [1092, 1001] width 53 height 29
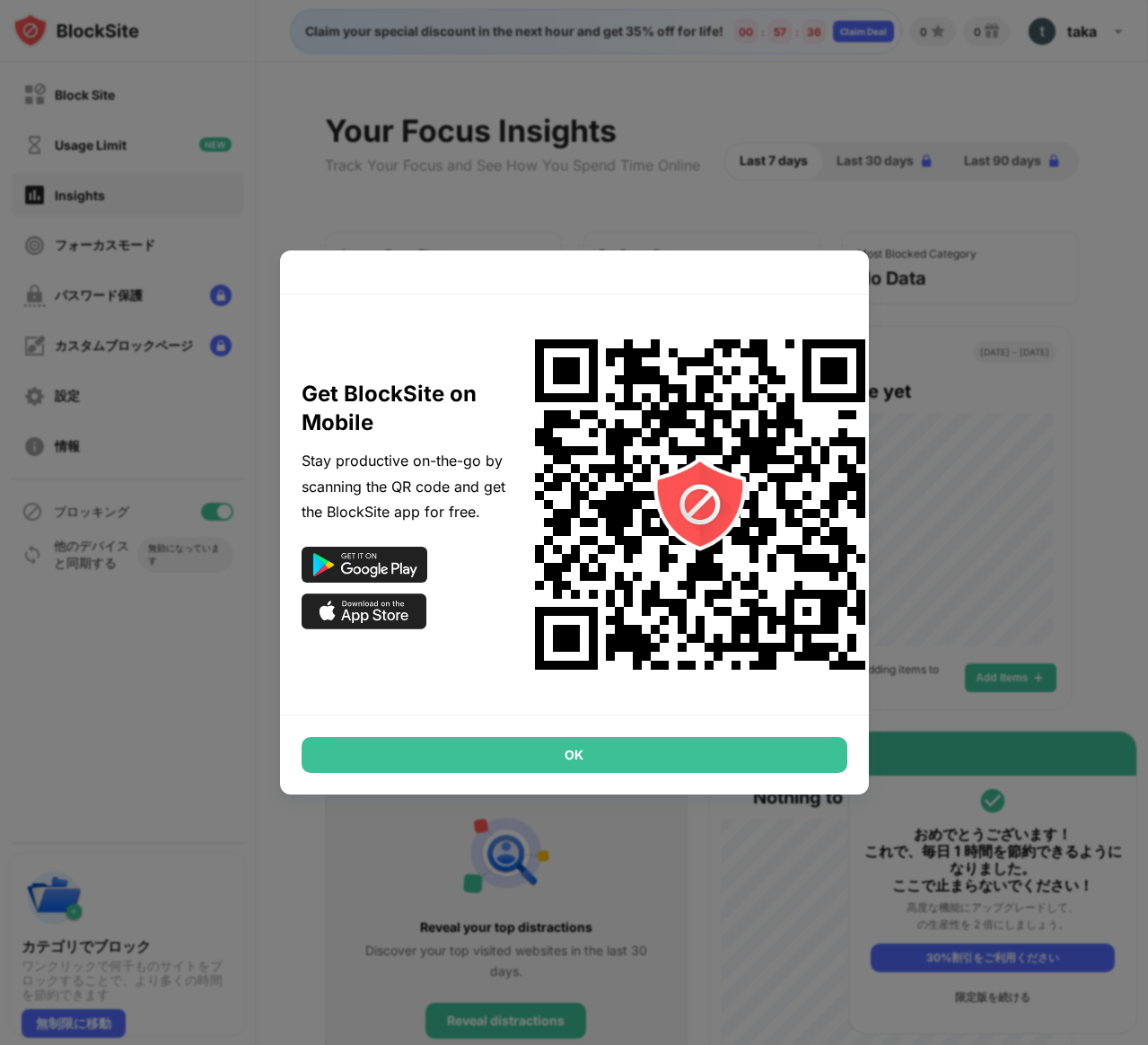
click at [1025, 357] on div at bounding box center [574, 522] width 1148 height 1045
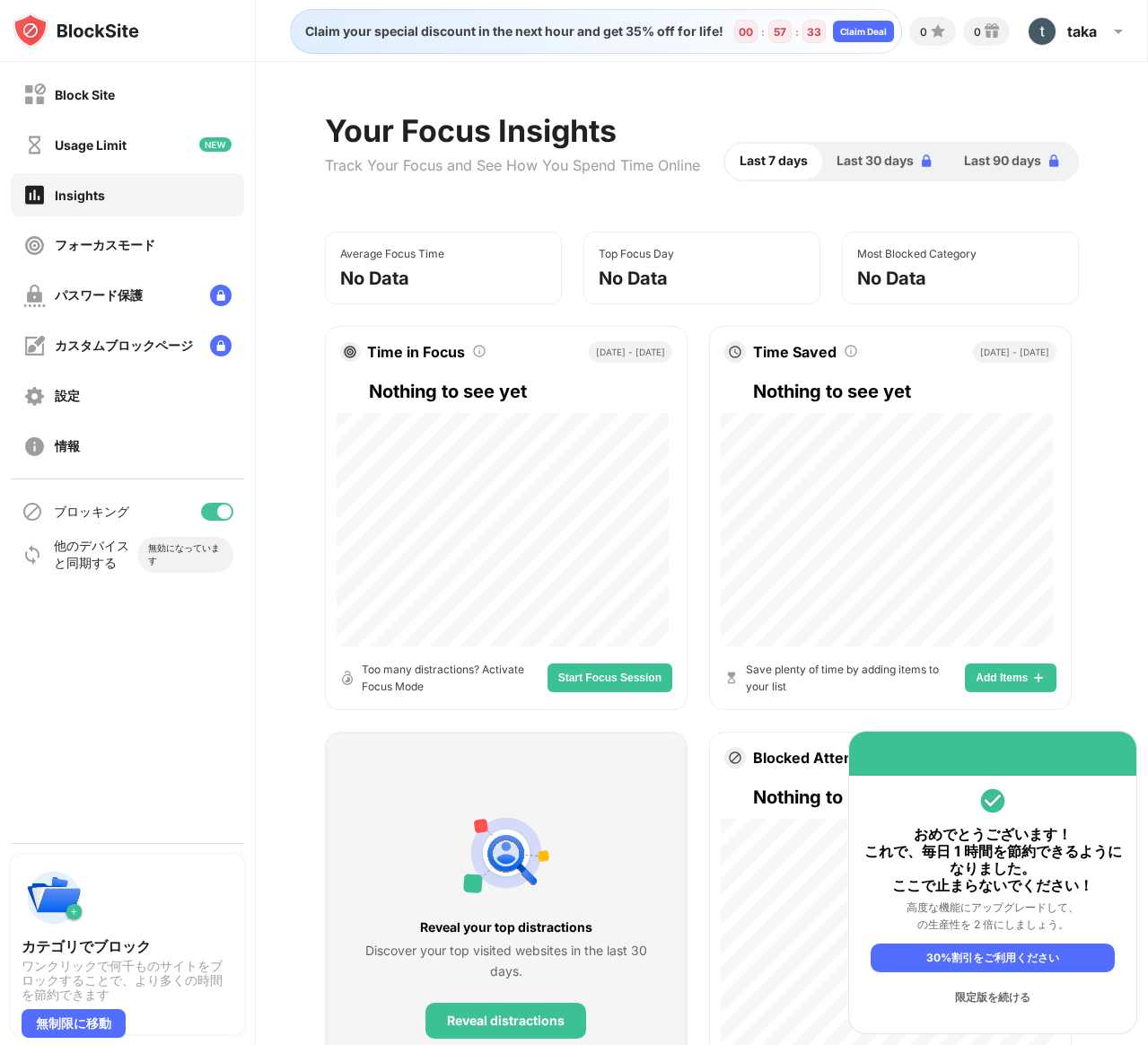
click at [979, 1006] on div "限定版を続ける" at bounding box center [992, 997] width 244 height 29
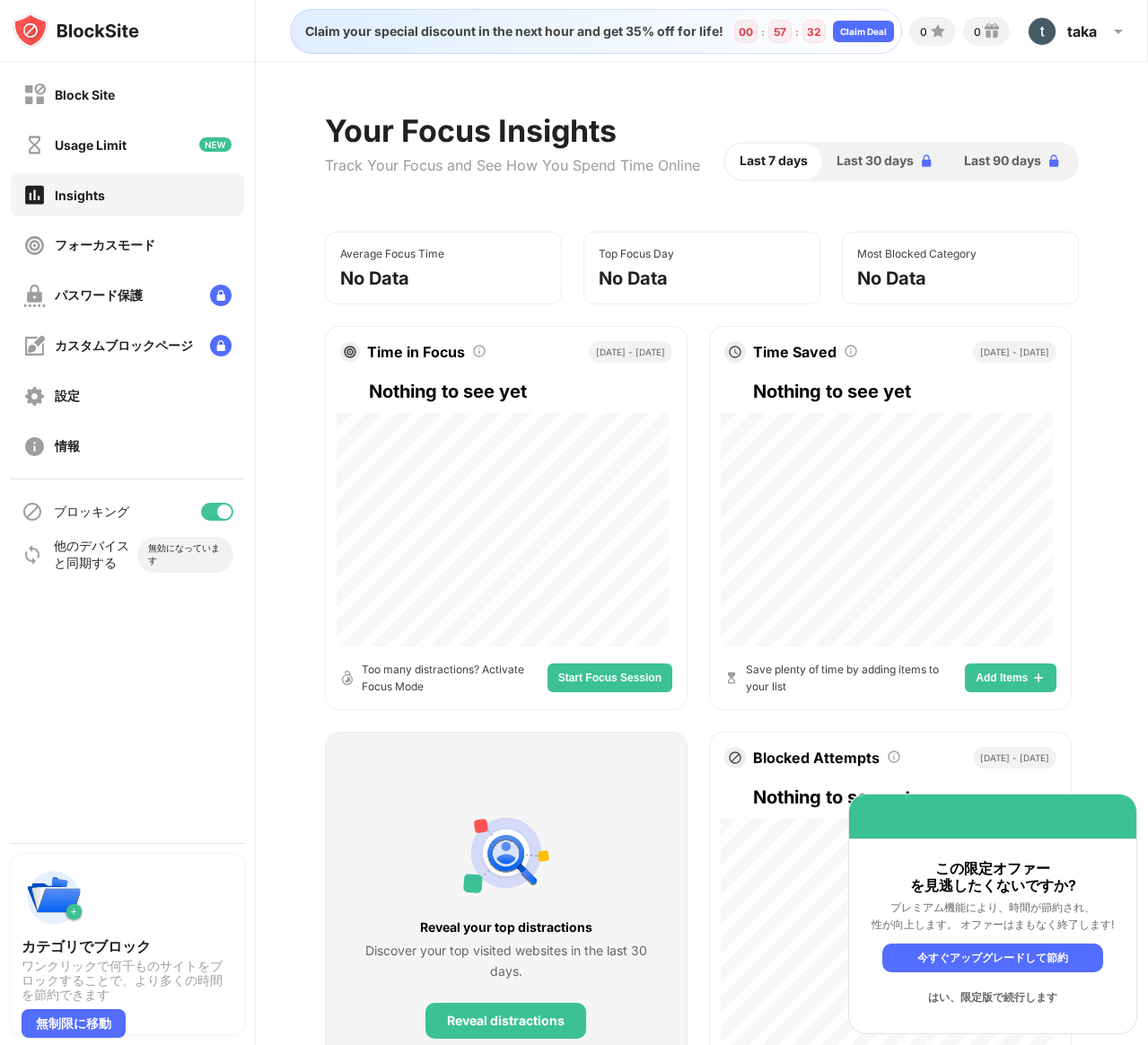
click at [980, 1004] on div "はい、限定版で続行します" at bounding box center [992, 997] width 221 height 29
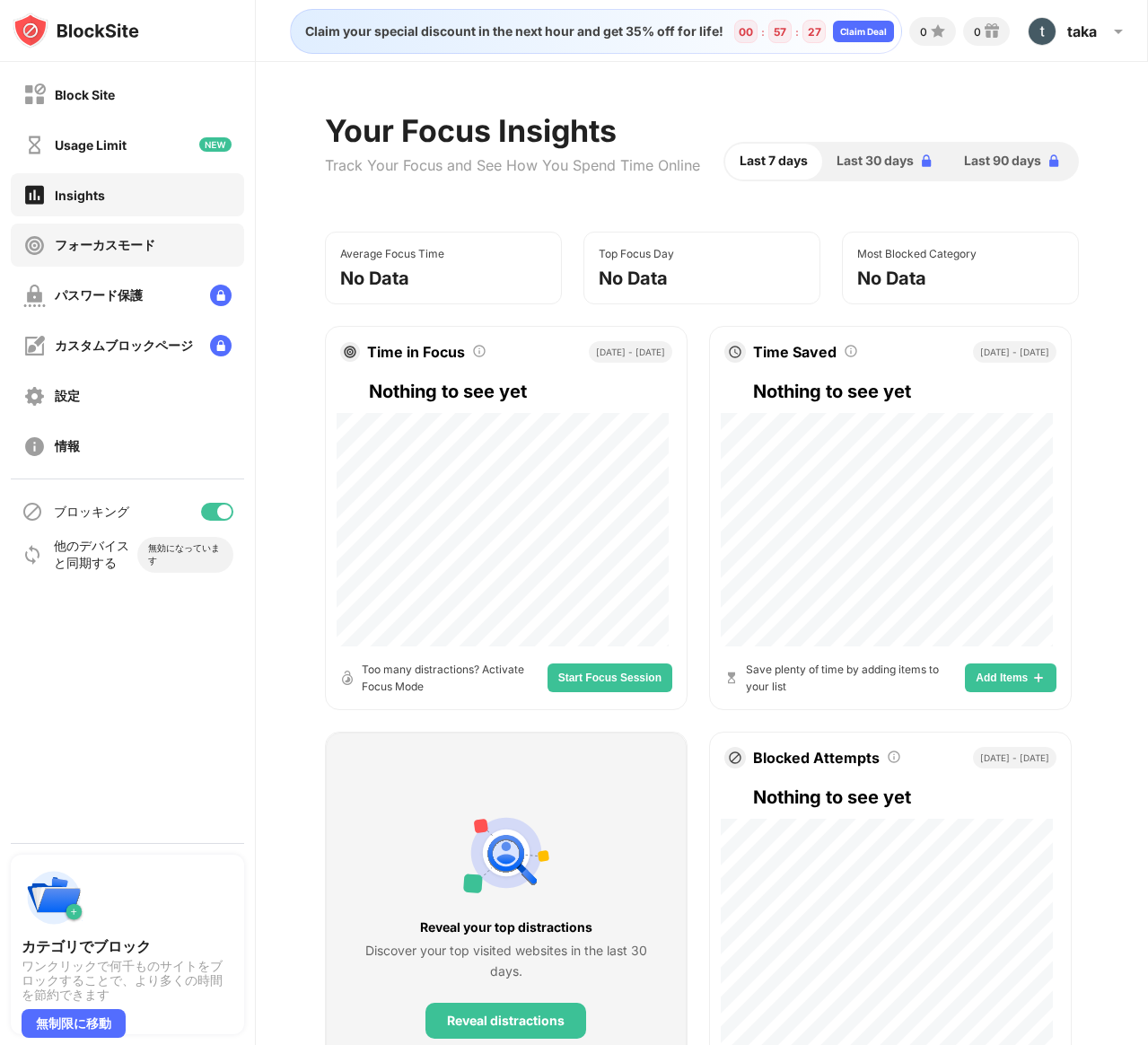
click at [154, 254] on div "フォーカスモード" at bounding box center [104, 245] width 100 height 17
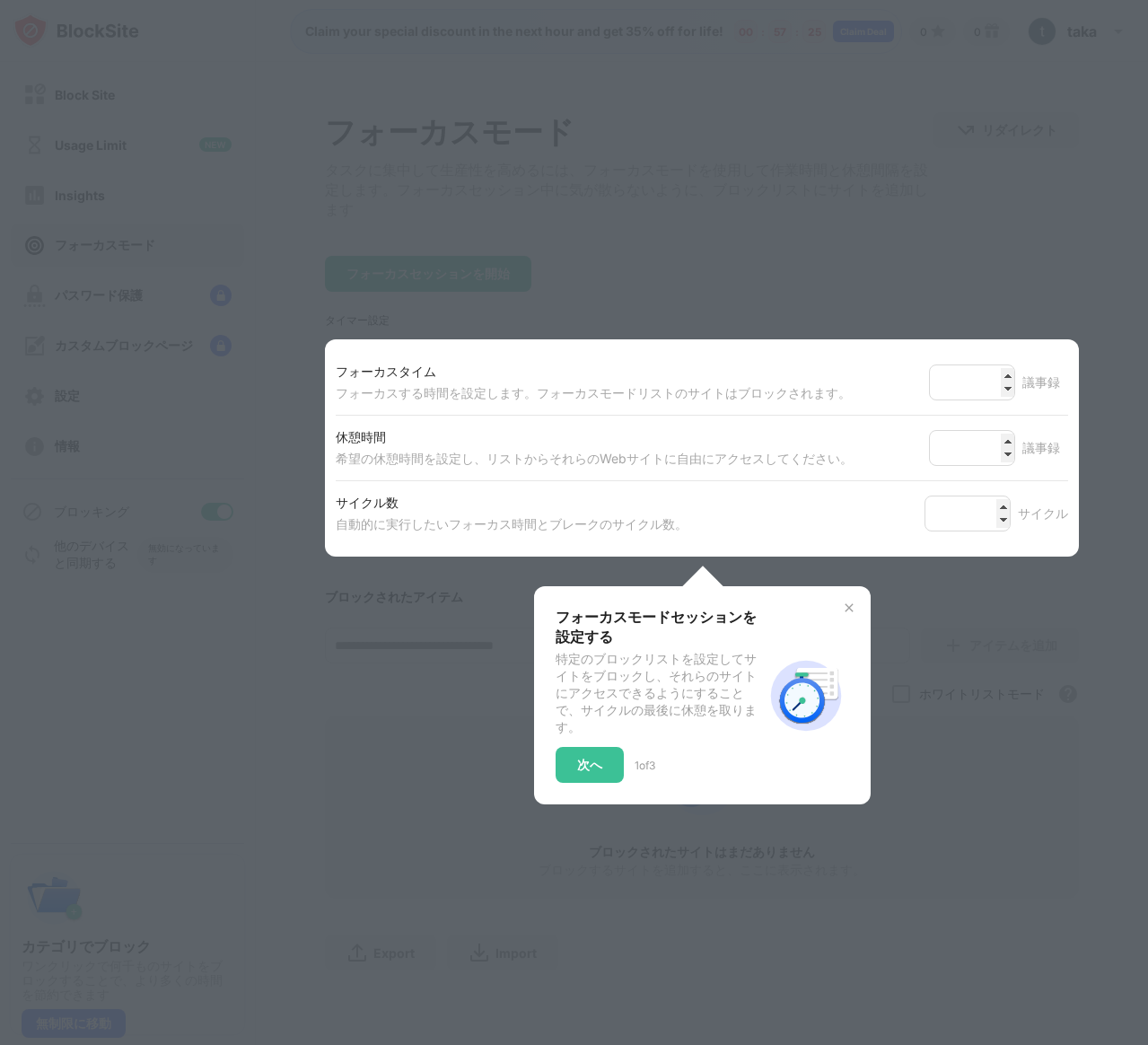
click at [842, 628] on div "フォーカスモードセッションを設定する 特定のブロックリストを設定してサイトをブロックし、それらのサイトにアクセスできるようにすることで、サイクルの最後に休憩を…" at bounding box center [702, 695] width 294 height 175
click at [842, 615] on img at bounding box center [849, 607] width 14 height 14
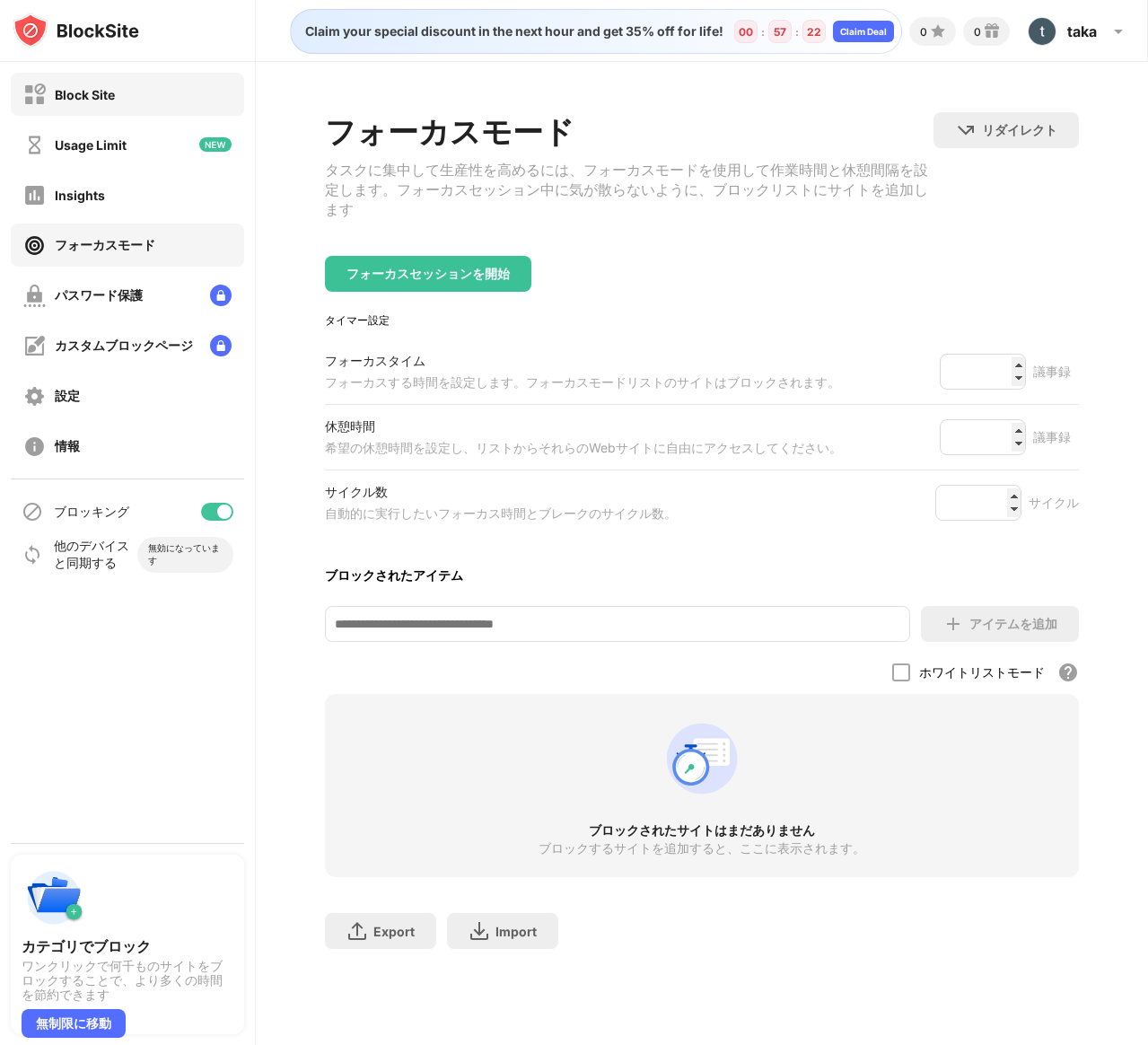
click at [102, 107] on div "Block Site" at bounding box center [127, 94] width 234 height 43
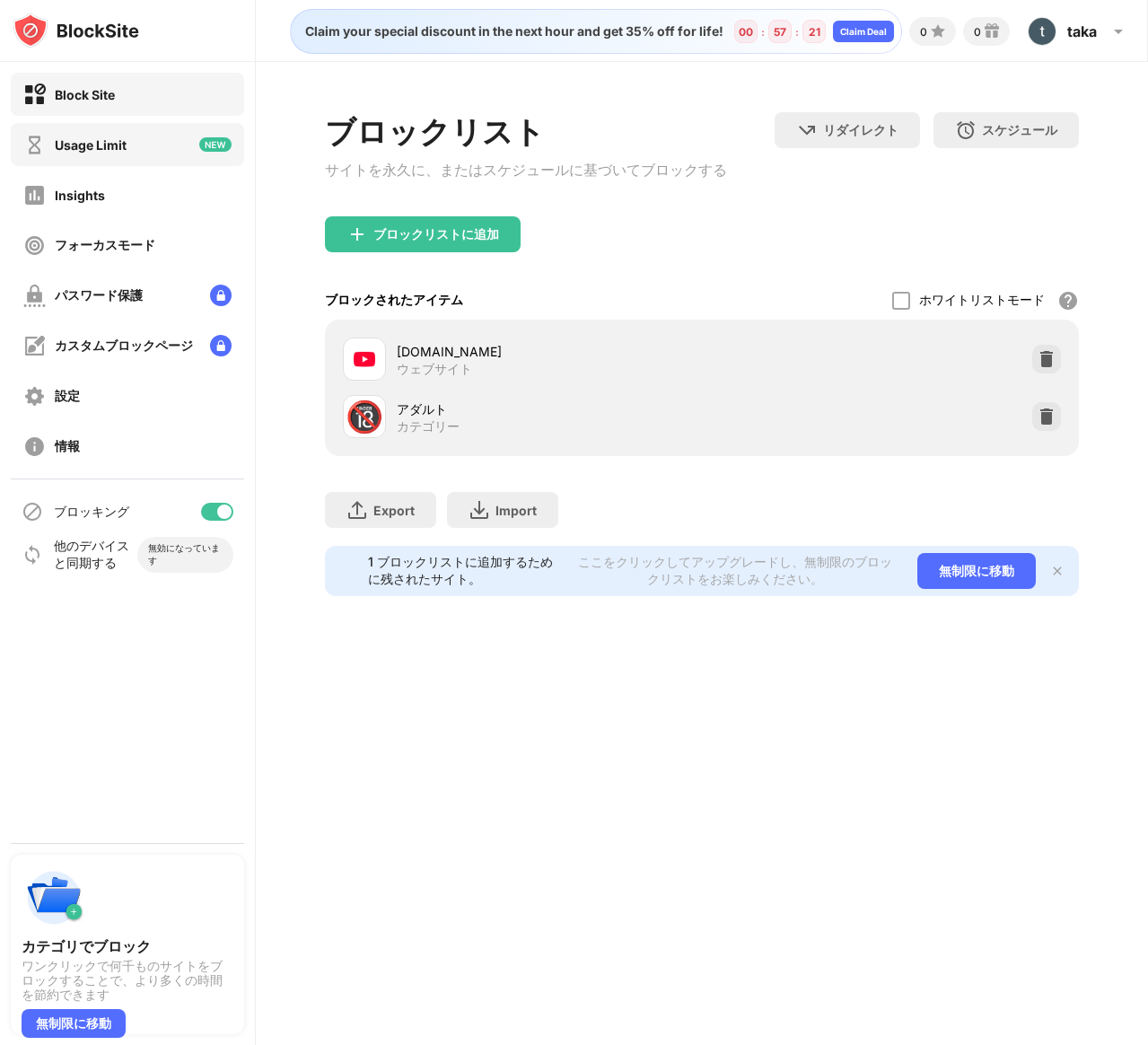
click at [99, 146] on div "Usage Limit" at bounding box center [90, 145] width 71 height 15
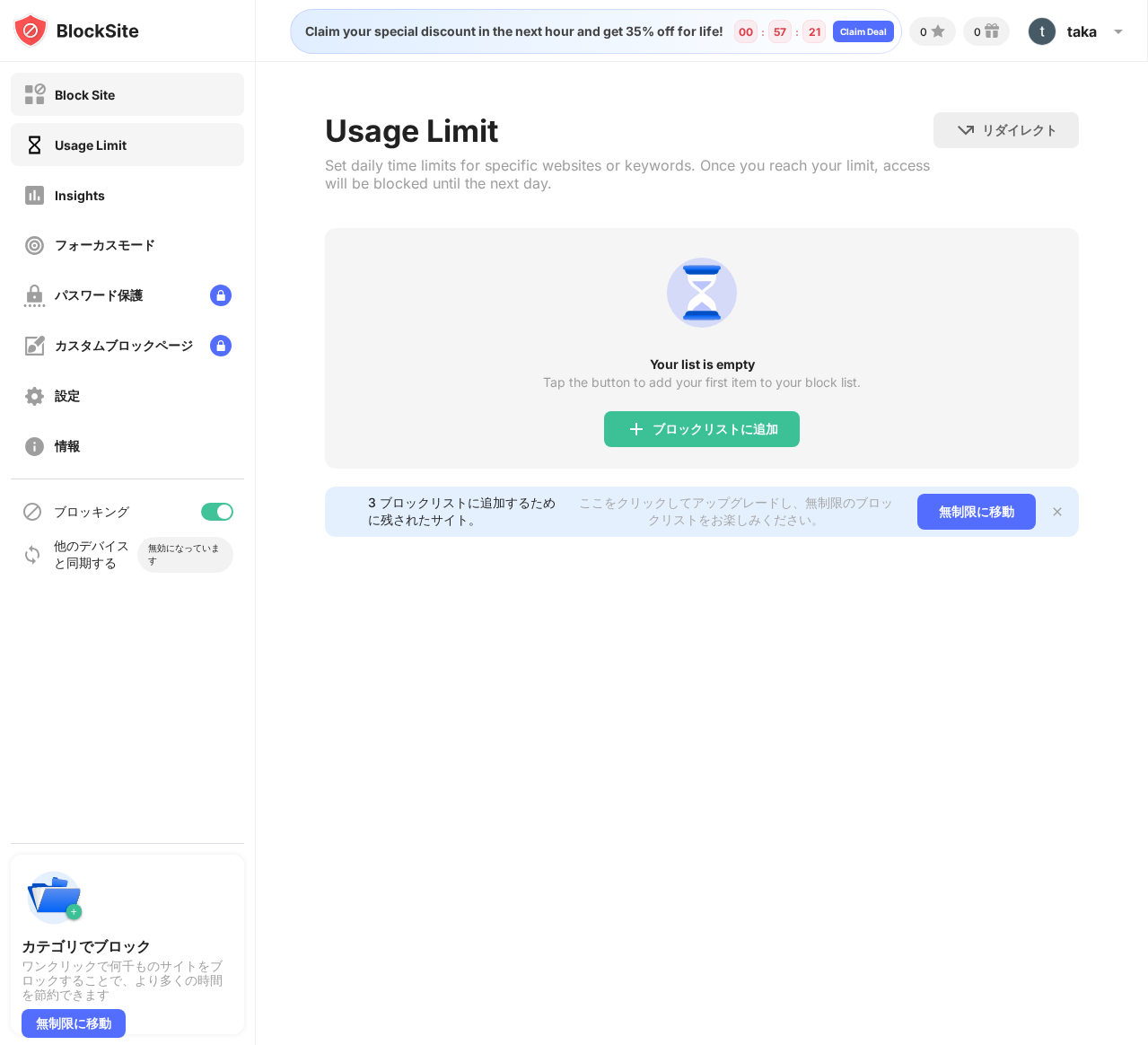
click at [91, 97] on div "Block Site" at bounding box center [84, 95] width 60 height 15
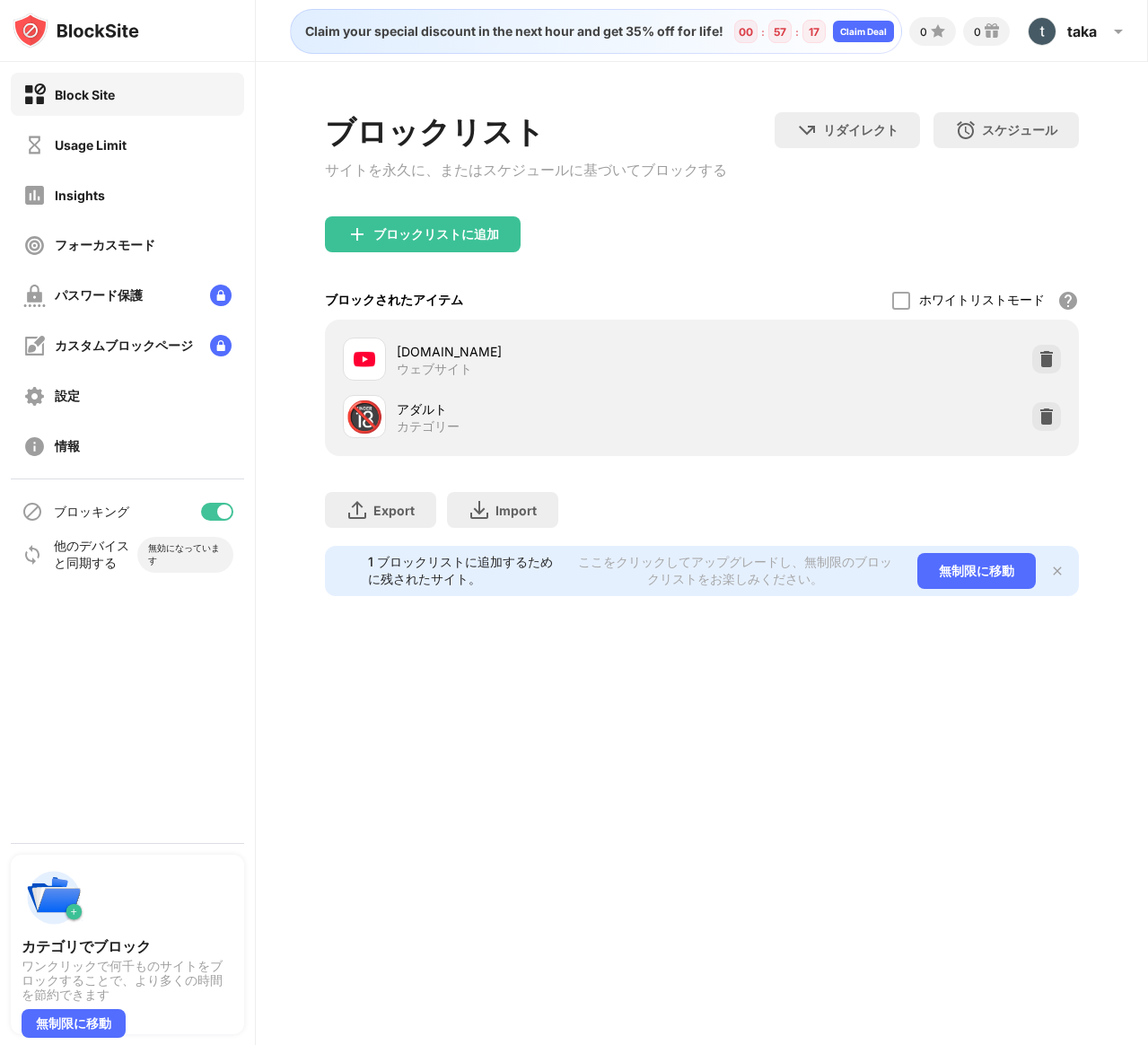
click at [1062, 576] on img at bounding box center [1056, 570] width 14 height 14
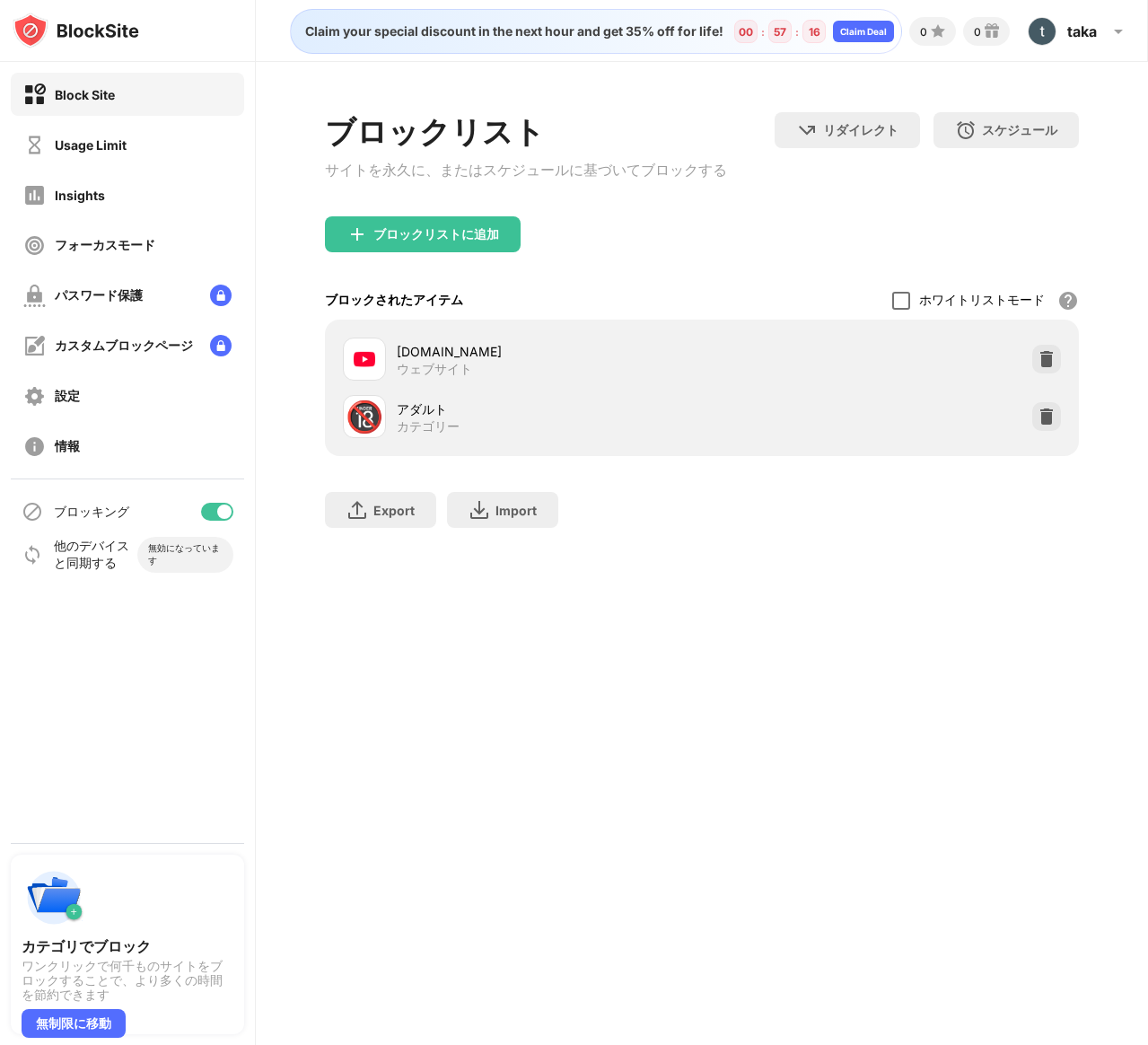
click at [898, 301] on div "ブロックされたアイテム ホワイトリストモード ホワイトリスト以外のすべての Web サイトをブロックします。ホワイトリスト モードは URL でのみ機能し、カ…" at bounding box center [702, 300] width 755 height 38
click at [897, 303] on div at bounding box center [900, 300] width 18 height 18
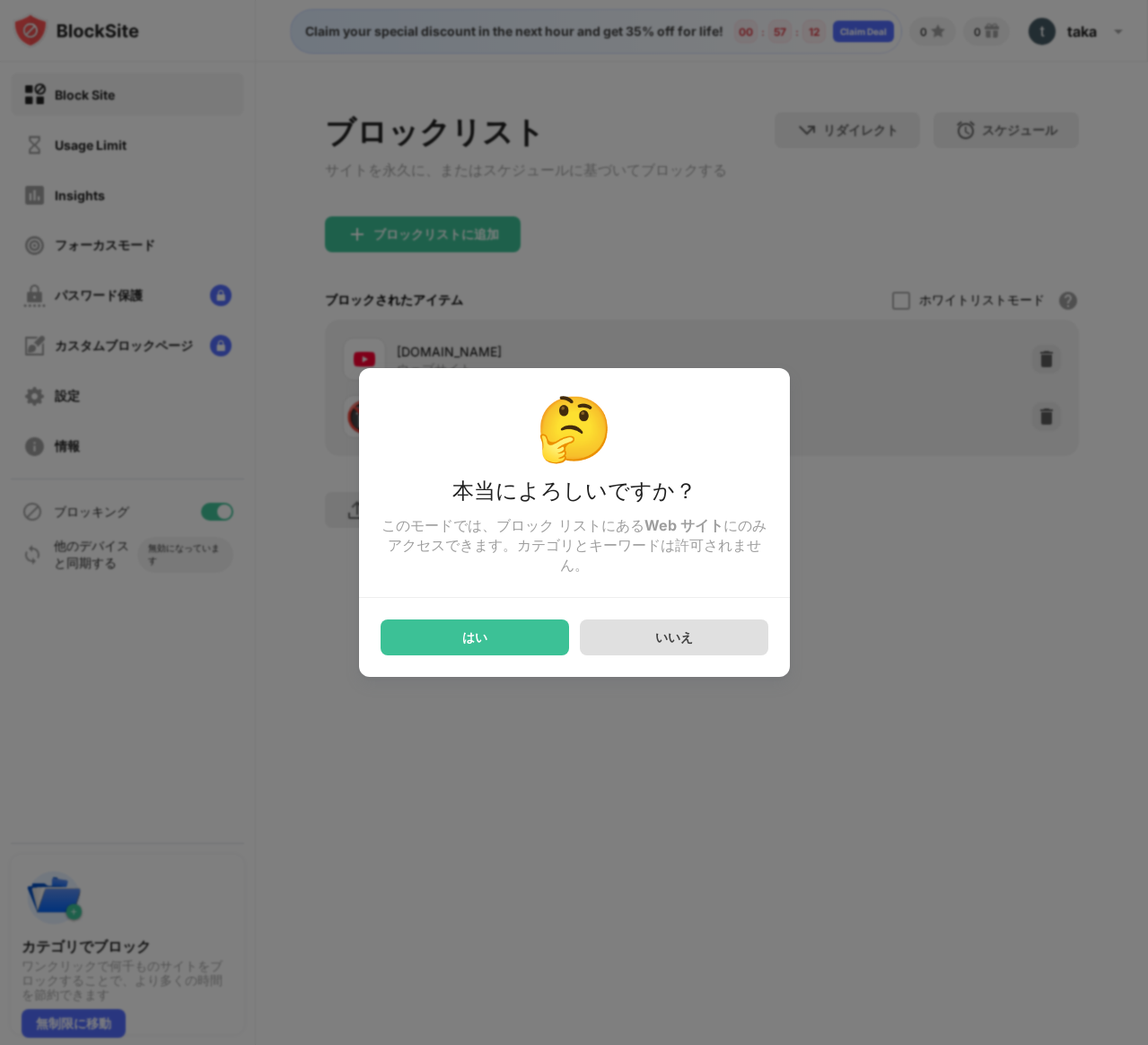
click at [663, 646] on div "いいえ" at bounding box center [674, 638] width 38 height 17
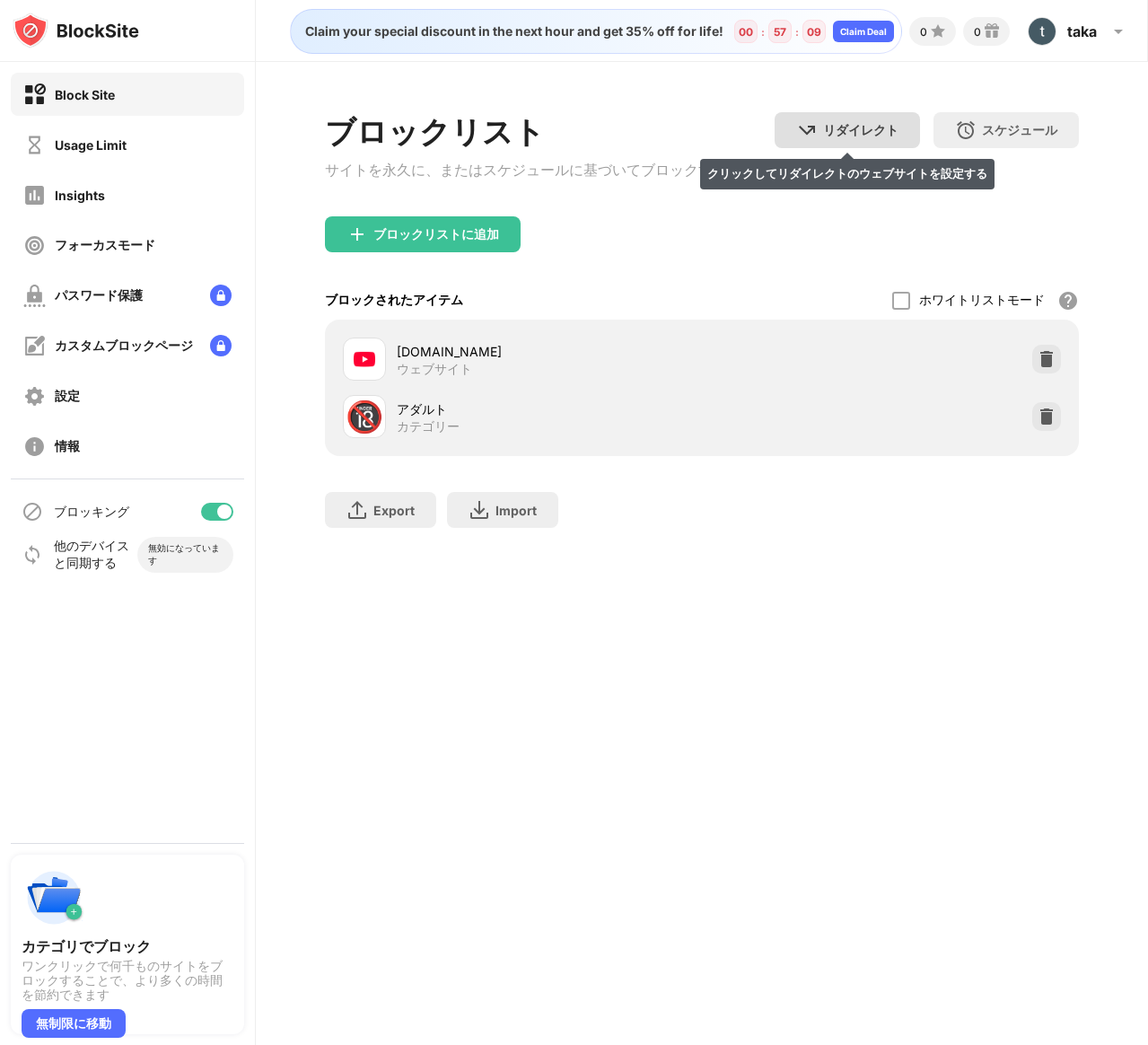
click at [874, 136] on div "リダイレクト" at bounding box center [861, 131] width 75 height 17
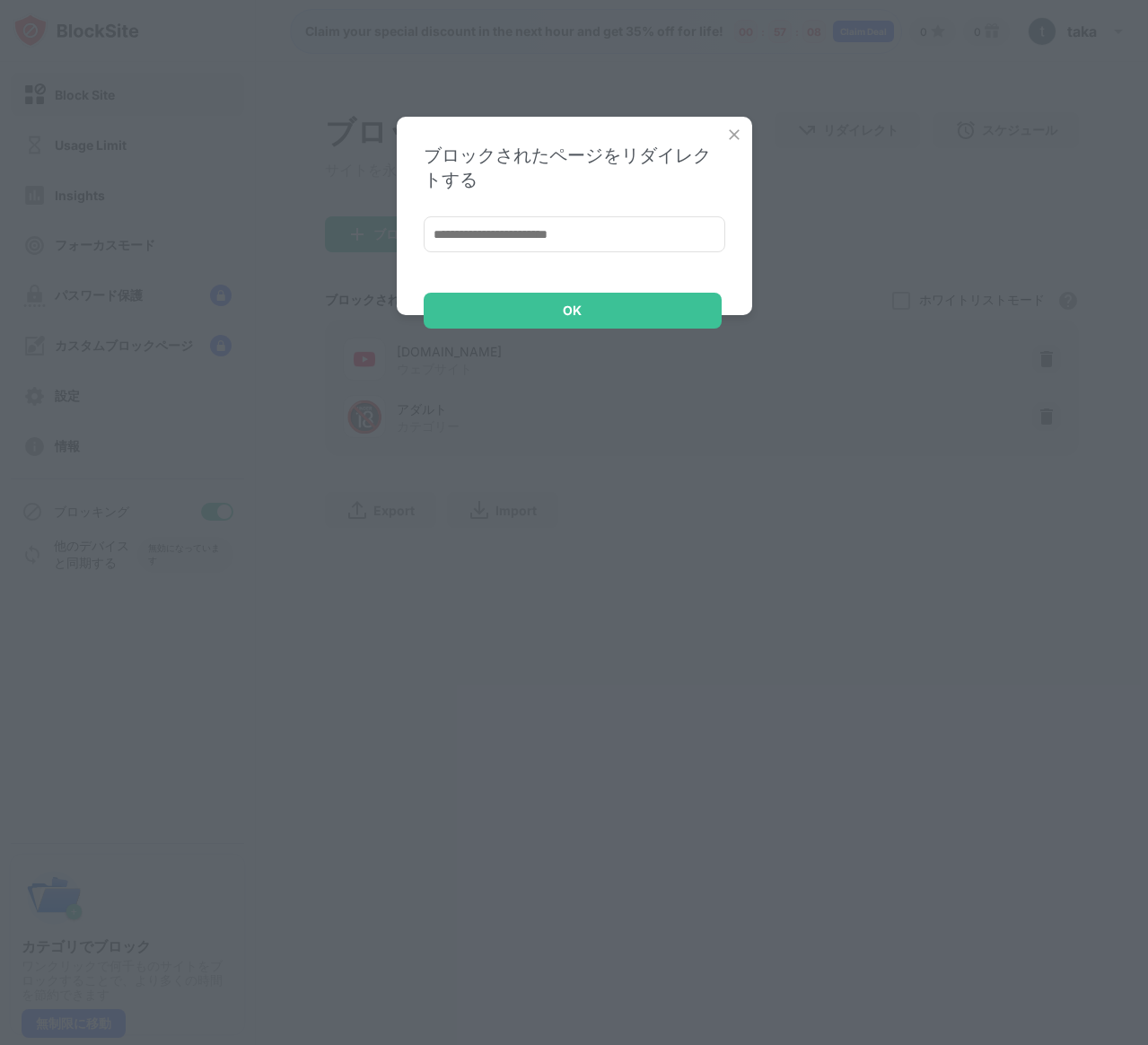
click at [576, 253] on input at bounding box center [574, 234] width 301 height 36
click at [734, 132] on img at bounding box center [733, 134] width 18 height 18
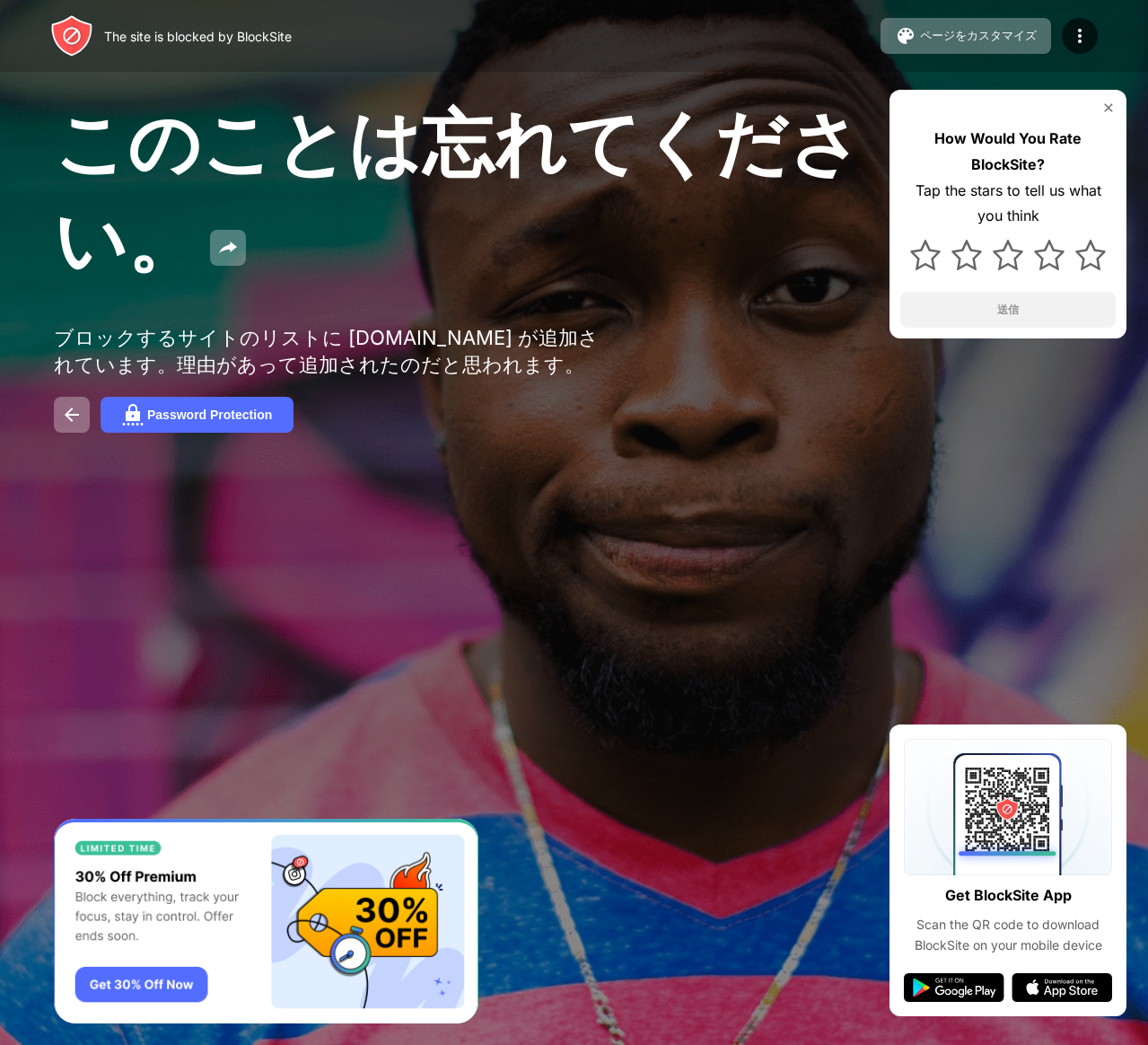
click at [1112, 113] on img at bounding box center [1108, 107] width 14 height 14
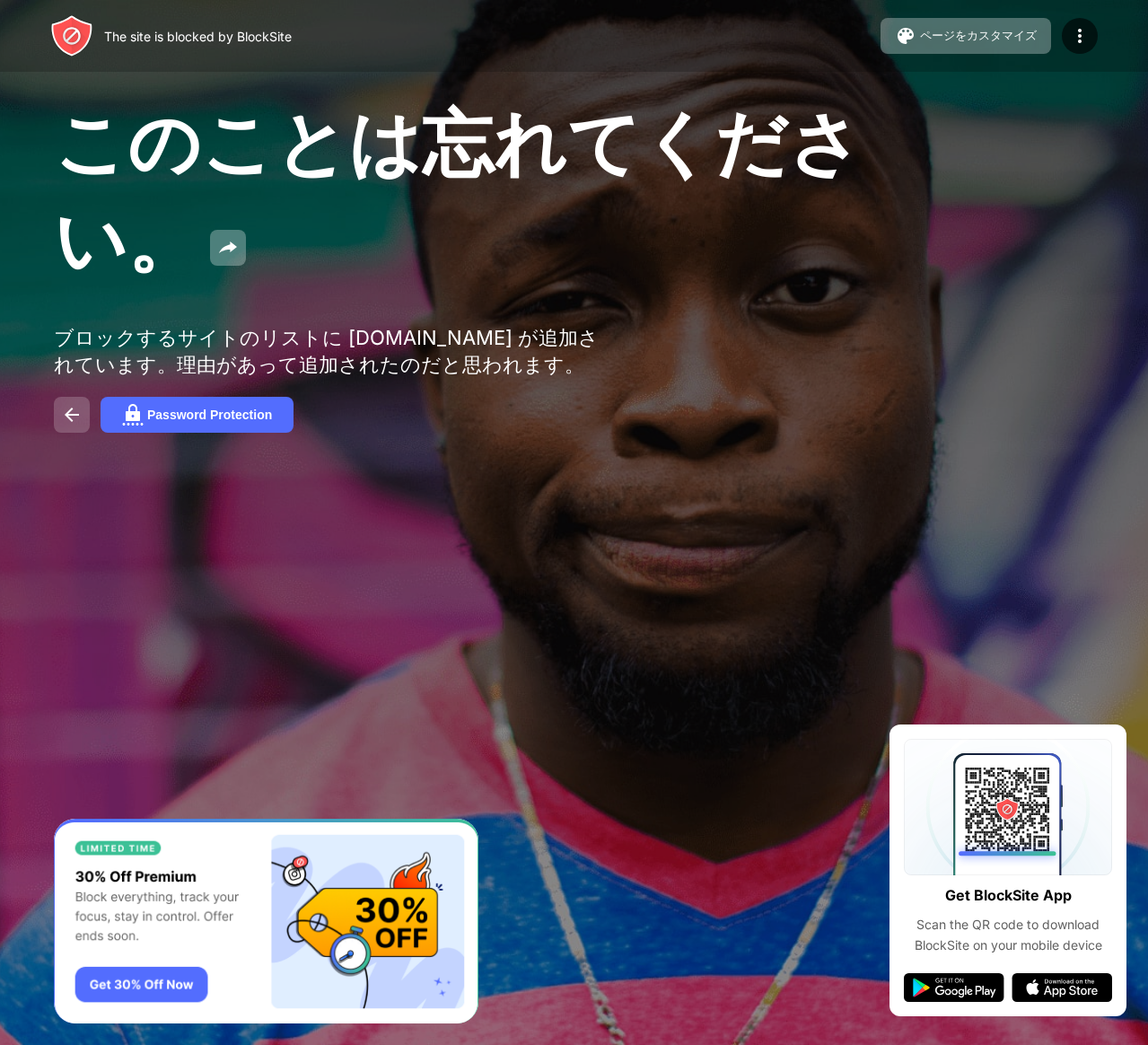
click at [71, 425] on img at bounding box center [71, 414] width 22 height 22
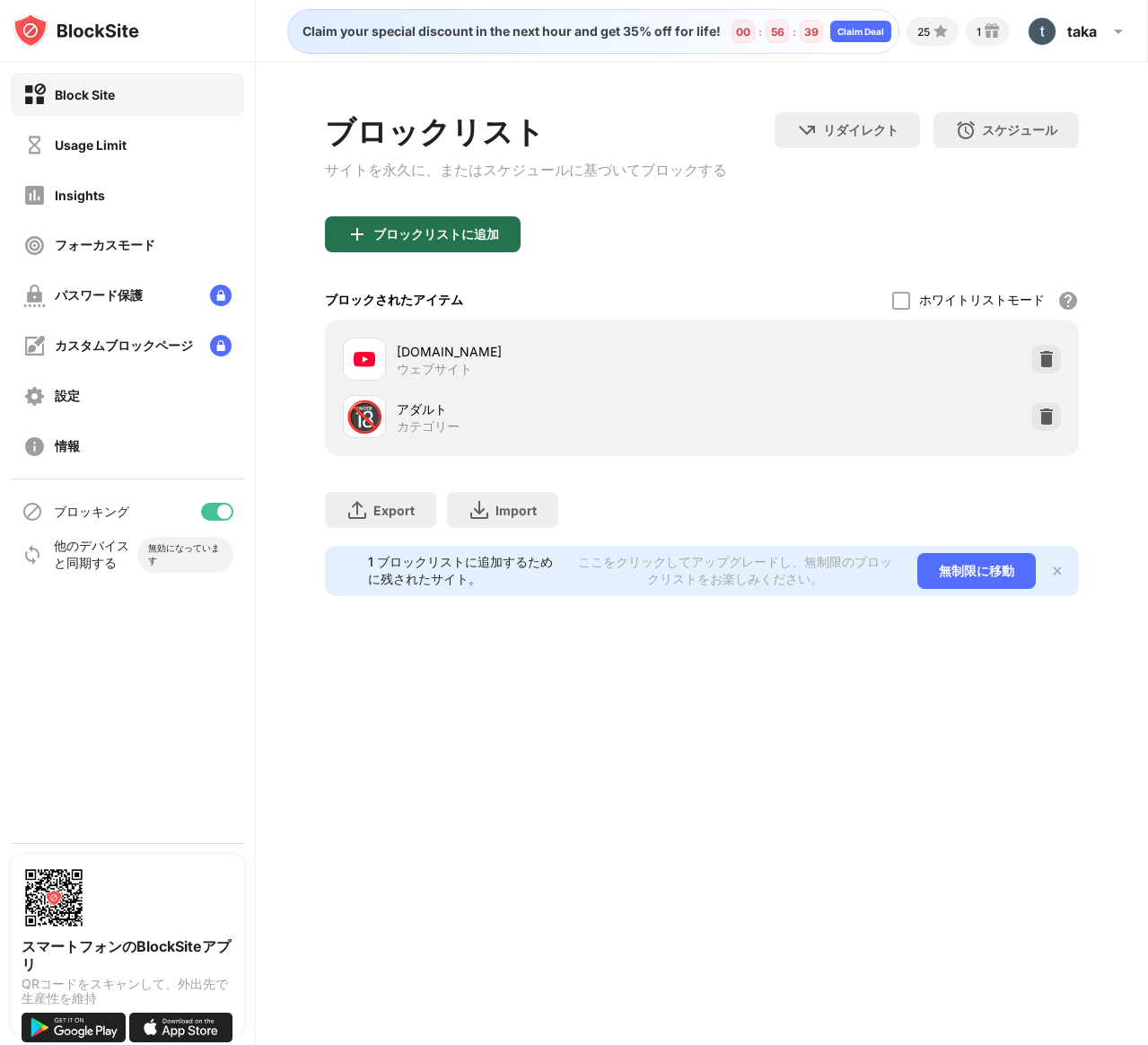
click at [440, 231] on div "ブロックリストに追加" at bounding box center [436, 234] width 126 height 14
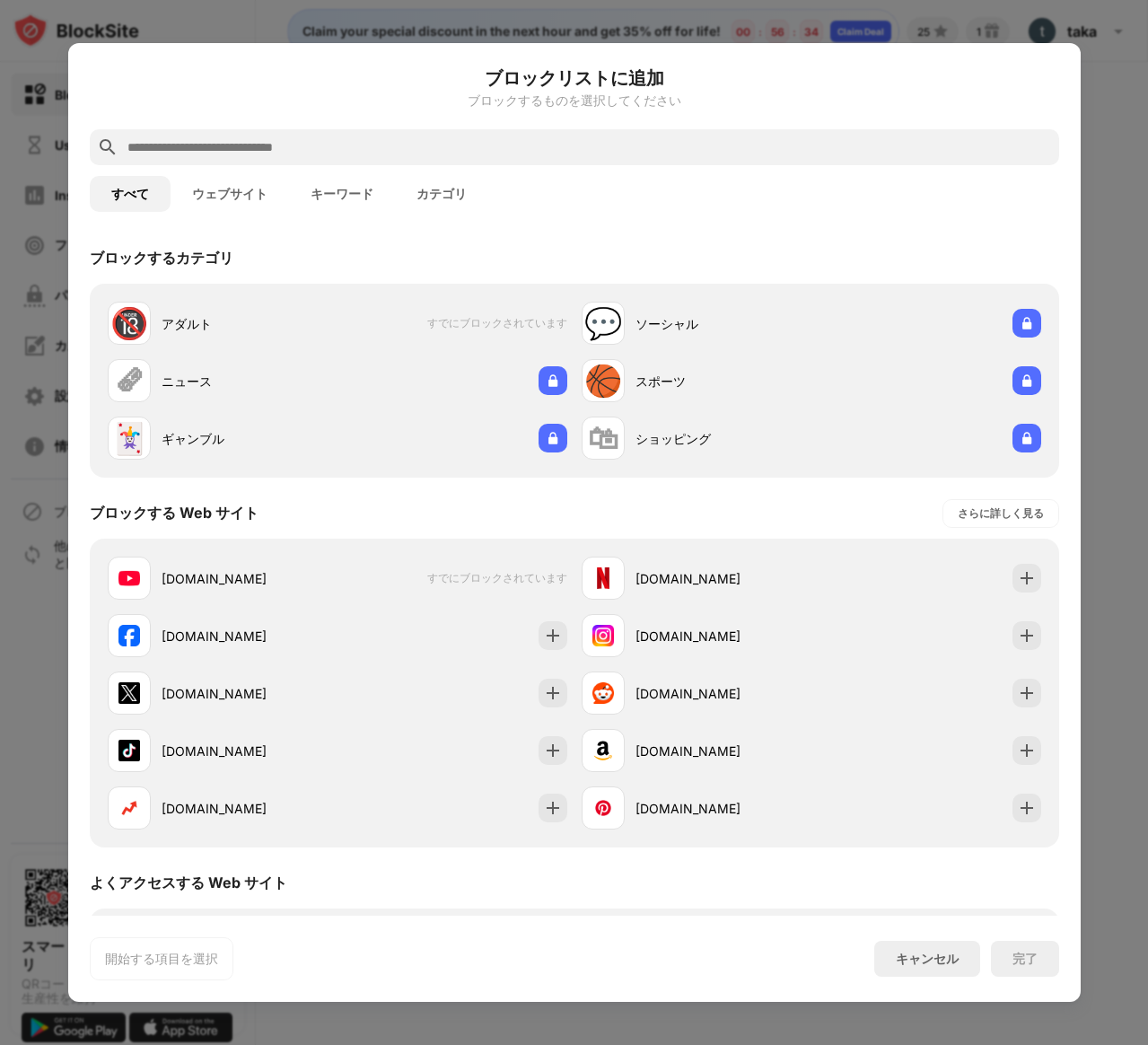
click at [495, 132] on div at bounding box center [574, 147] width 969 height 36
click at [484, 159] on div at bounding box center [574, 147] width 969 height 36
click at [488, 152] on input "text" at bounding box center [589, 146] width 926 height 22
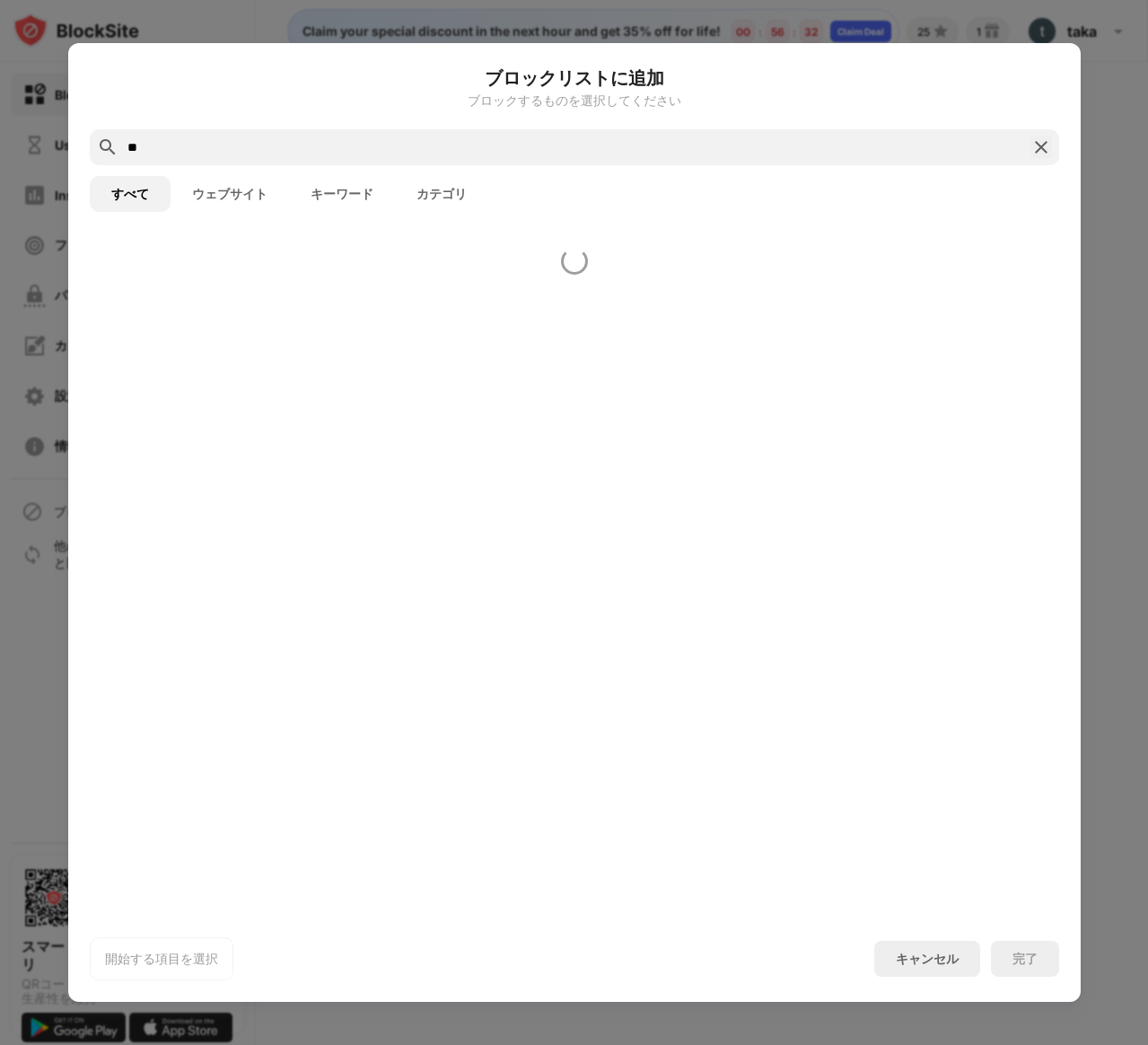
type input "*"
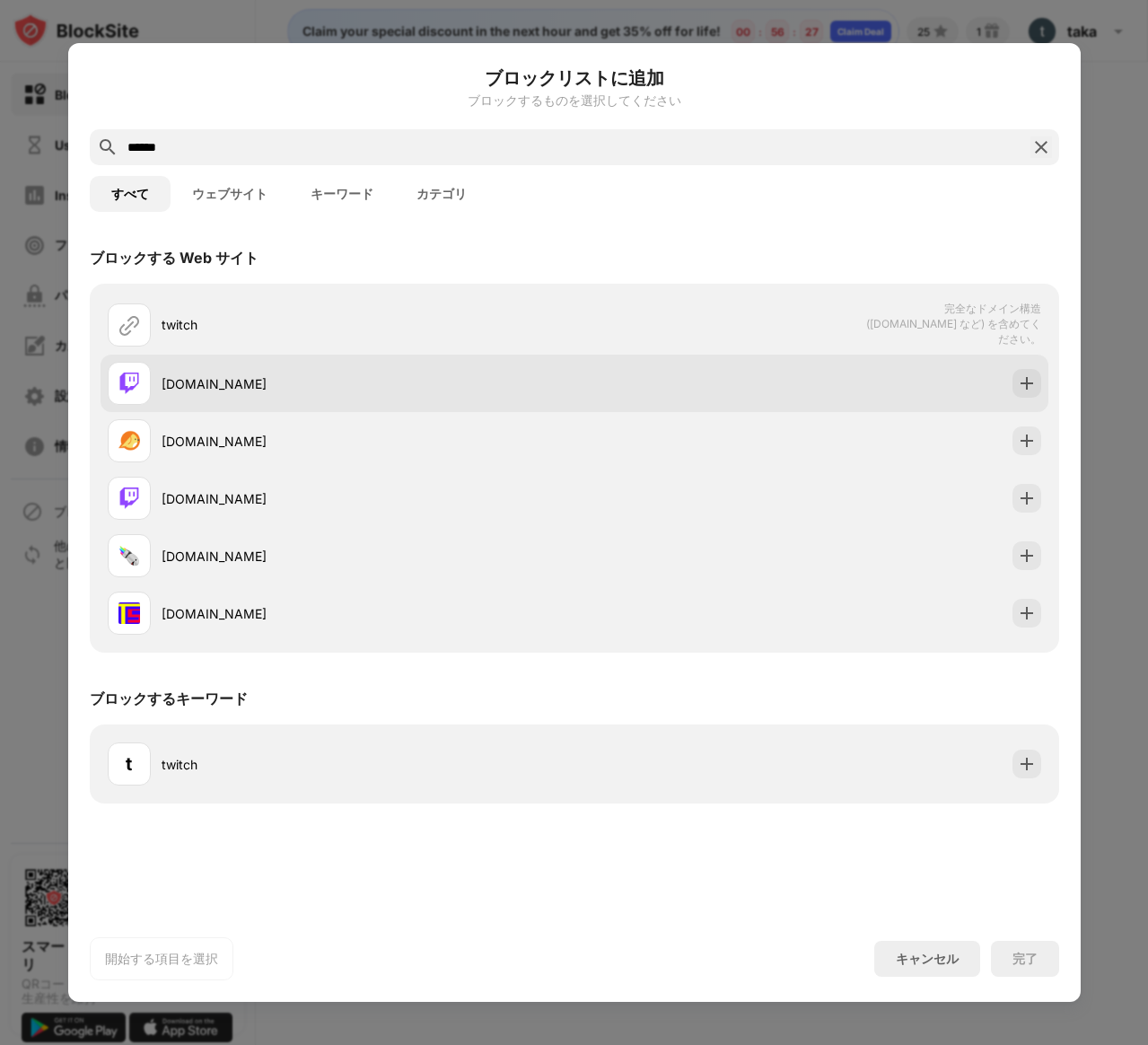
type input "******"
click at [295, 377] on div "twitch.tv" at bounding box center [368, 384] width 413 height 19
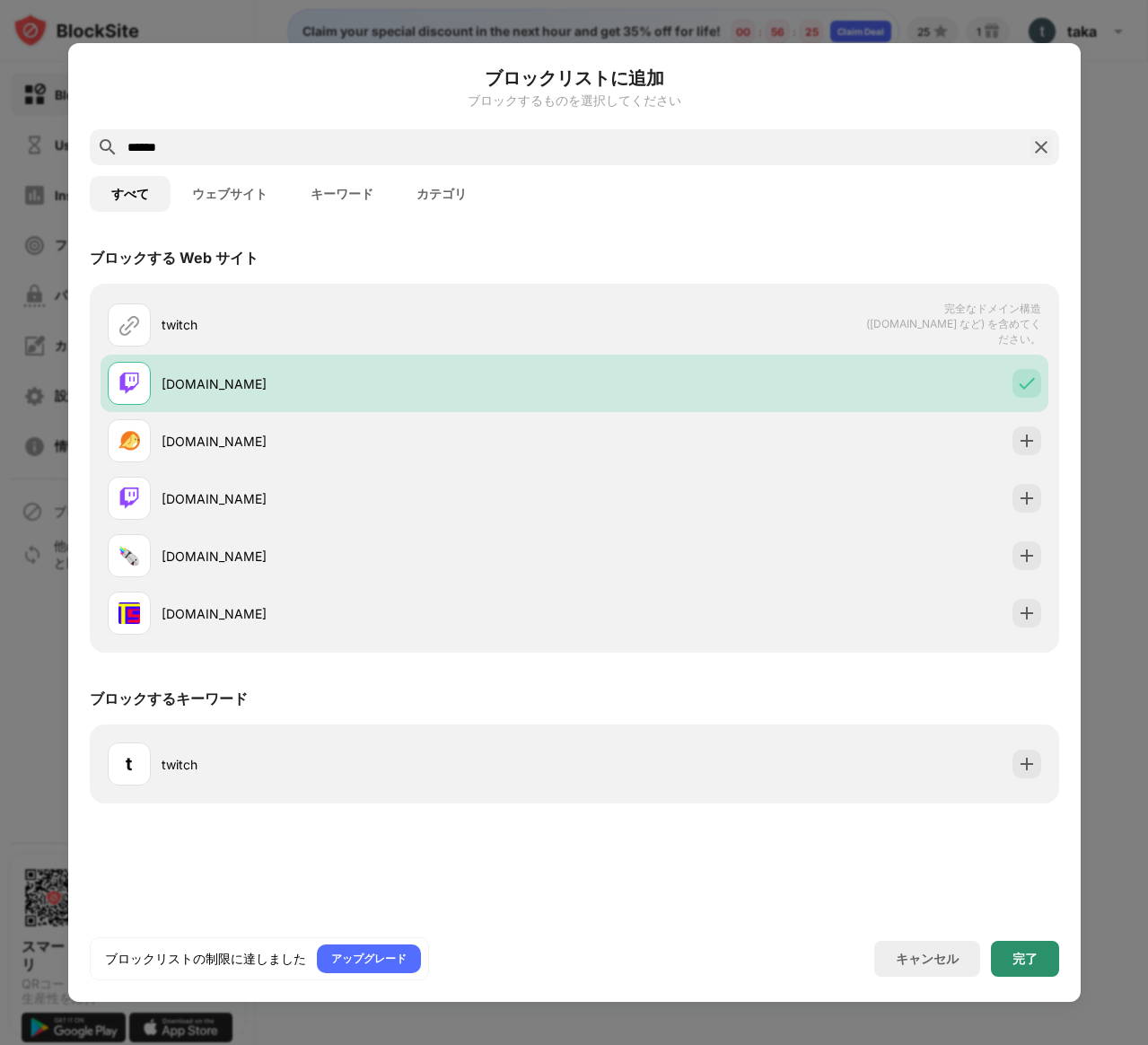
click at [1003, 952] on div "完了" at bounding box center [1024, 959] width 69 height 36
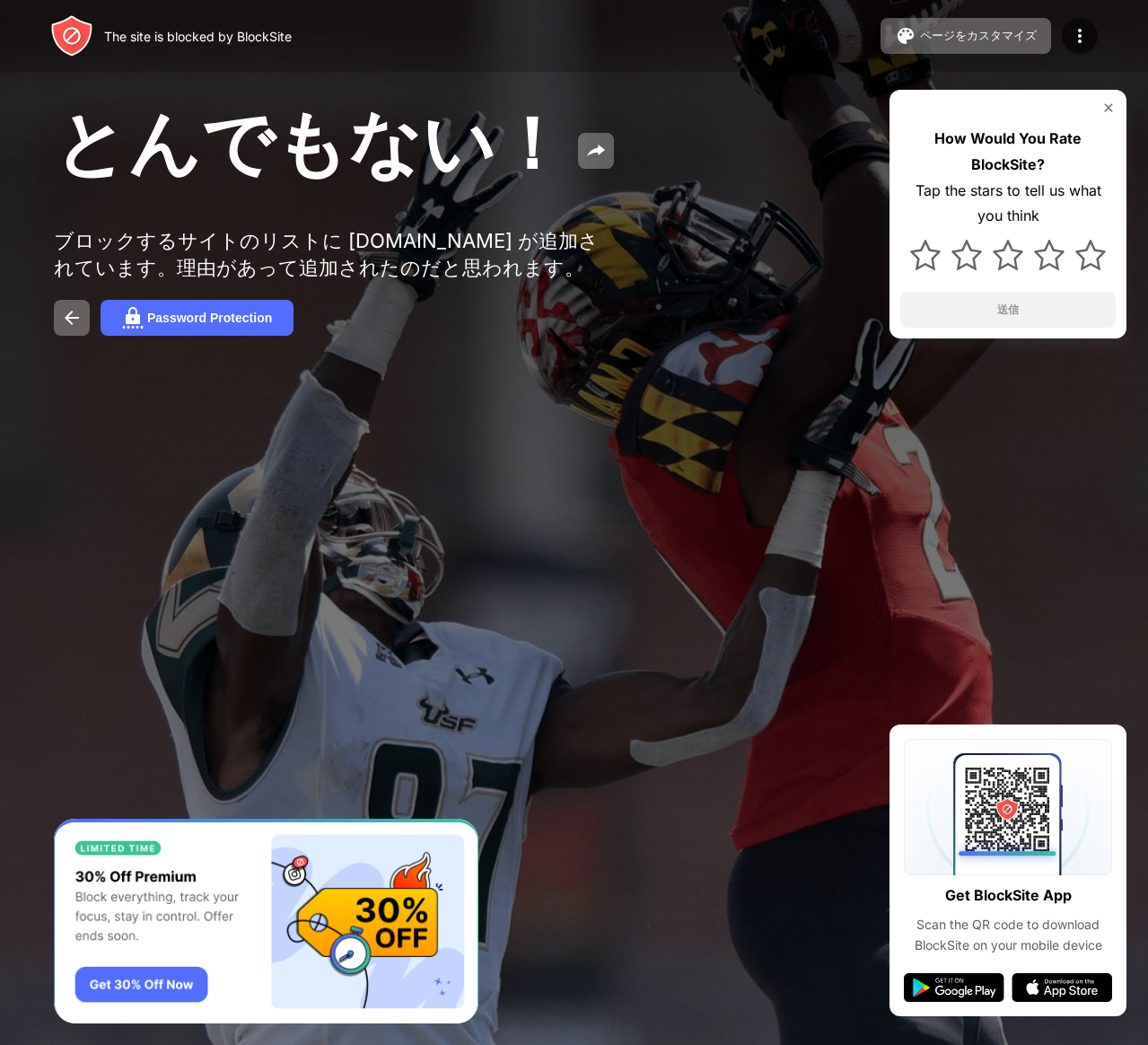
click at [1103, 110] on img at bounding box center [1108, 107] width 14 height 14
